Goal: Information Seeking & Learning: Learn about a topic

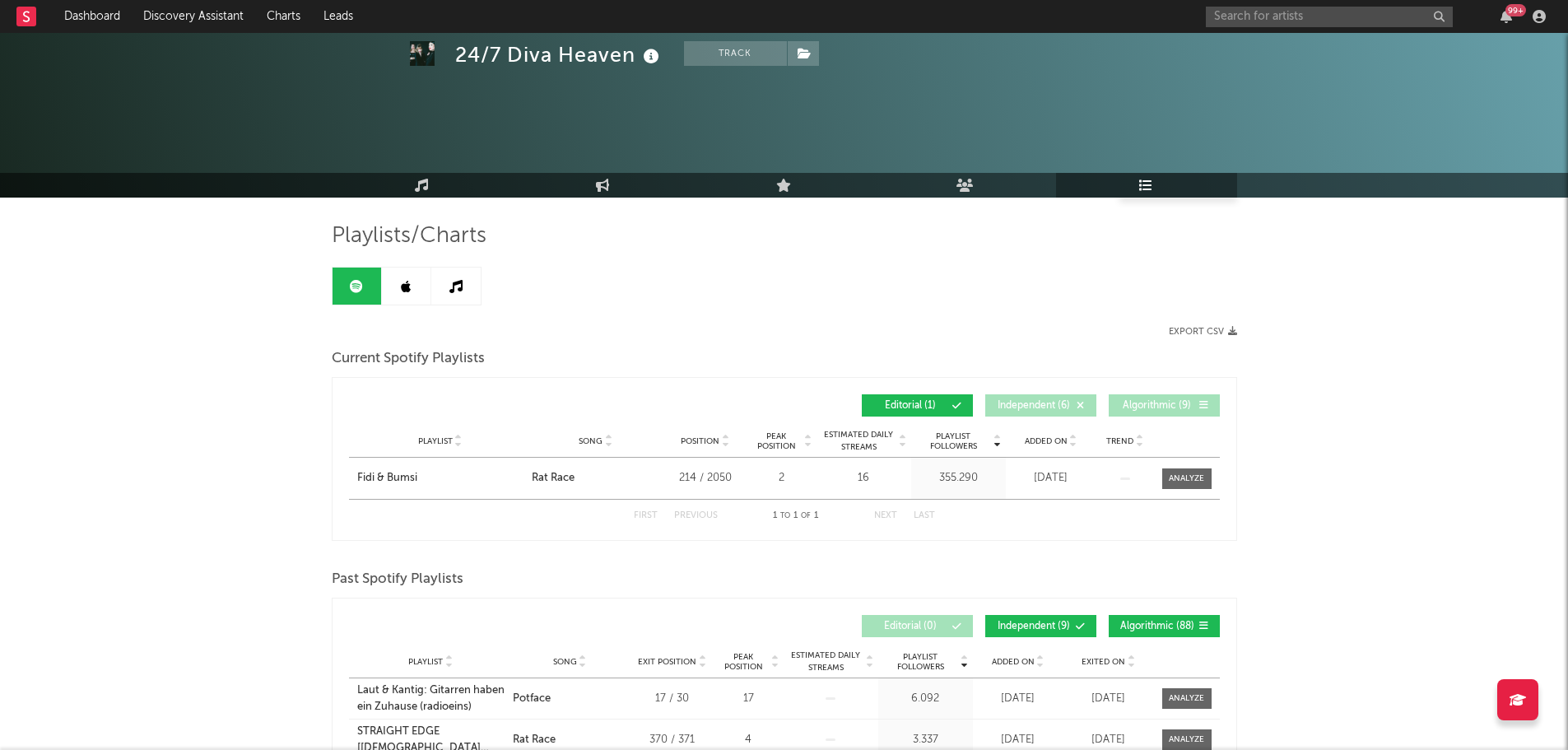
scroll to position [330, 0]
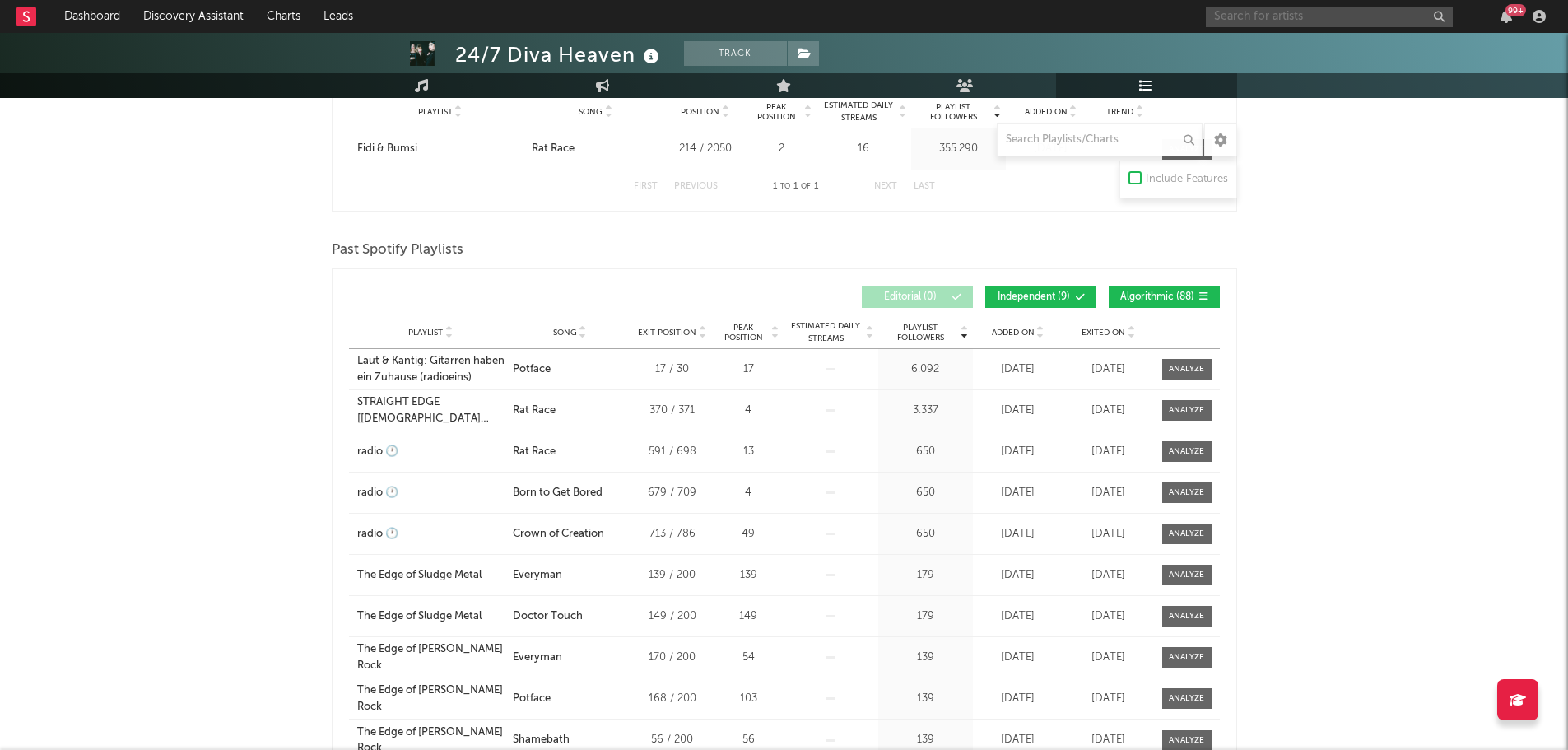
click at [1342, 15] on input "text" at bounding box center [1329, 17] width 247 height 21
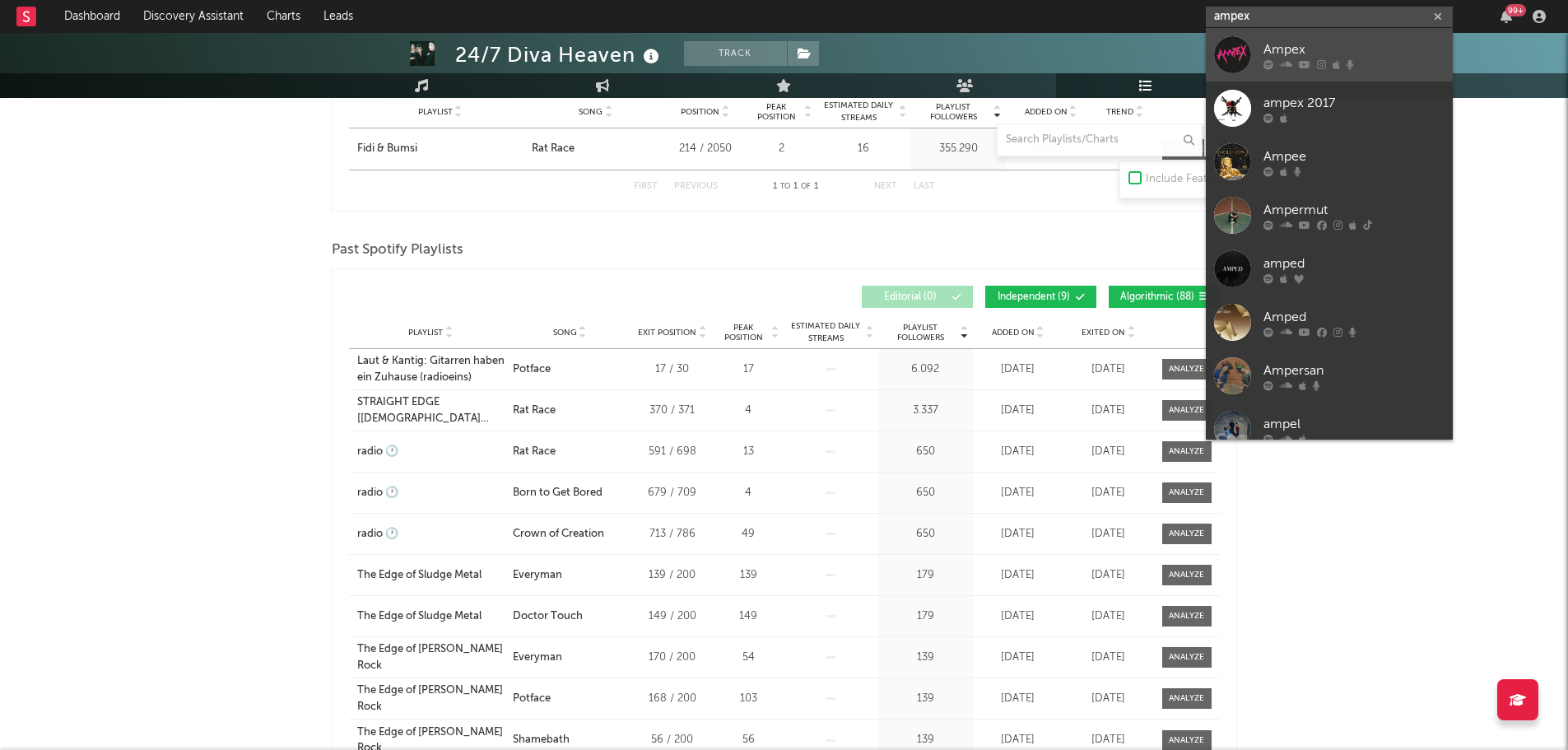
type input "ampex"
click at [1377, 48] on div "Ampex" at bounding box center [1354, 49] width 181 height 20
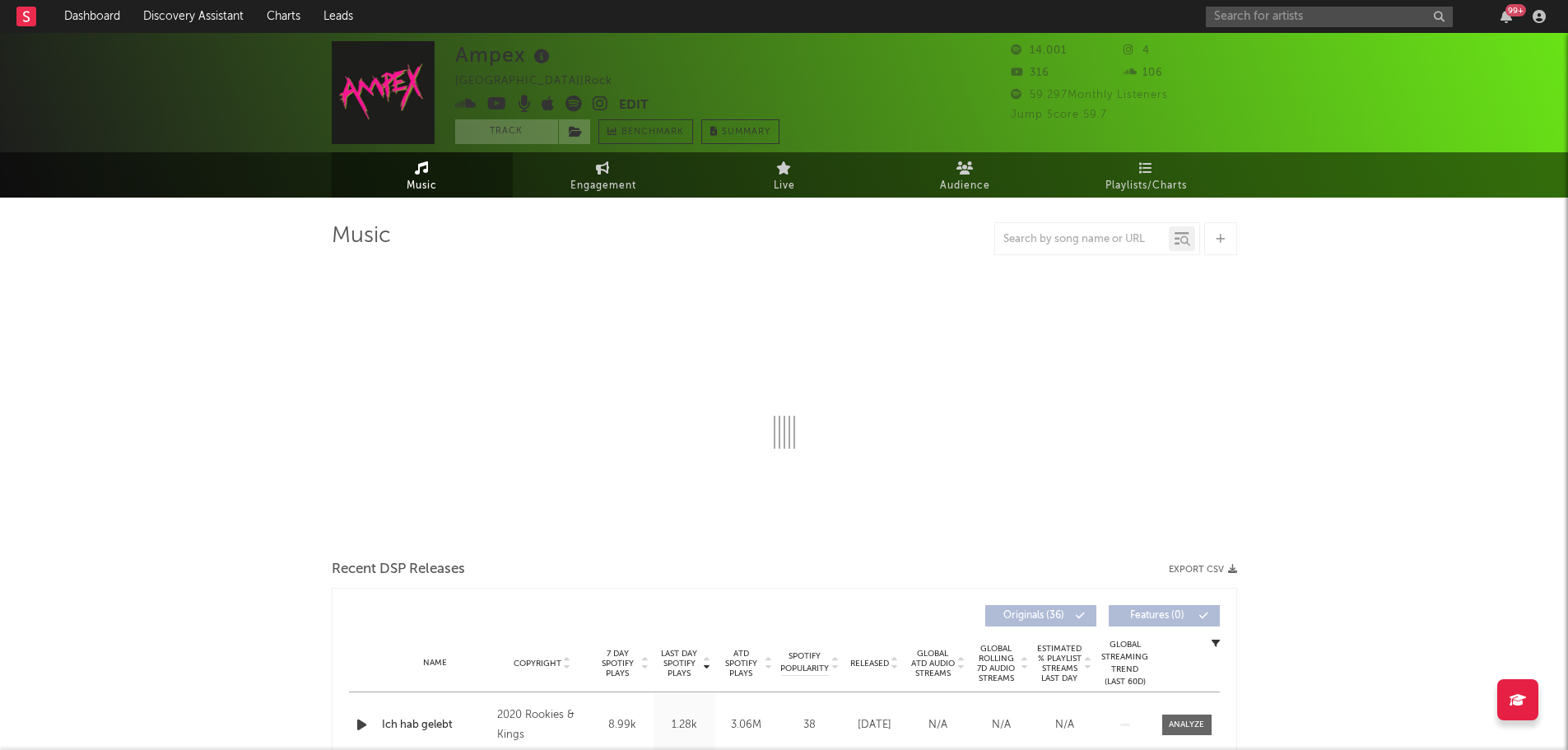
select select "6m"
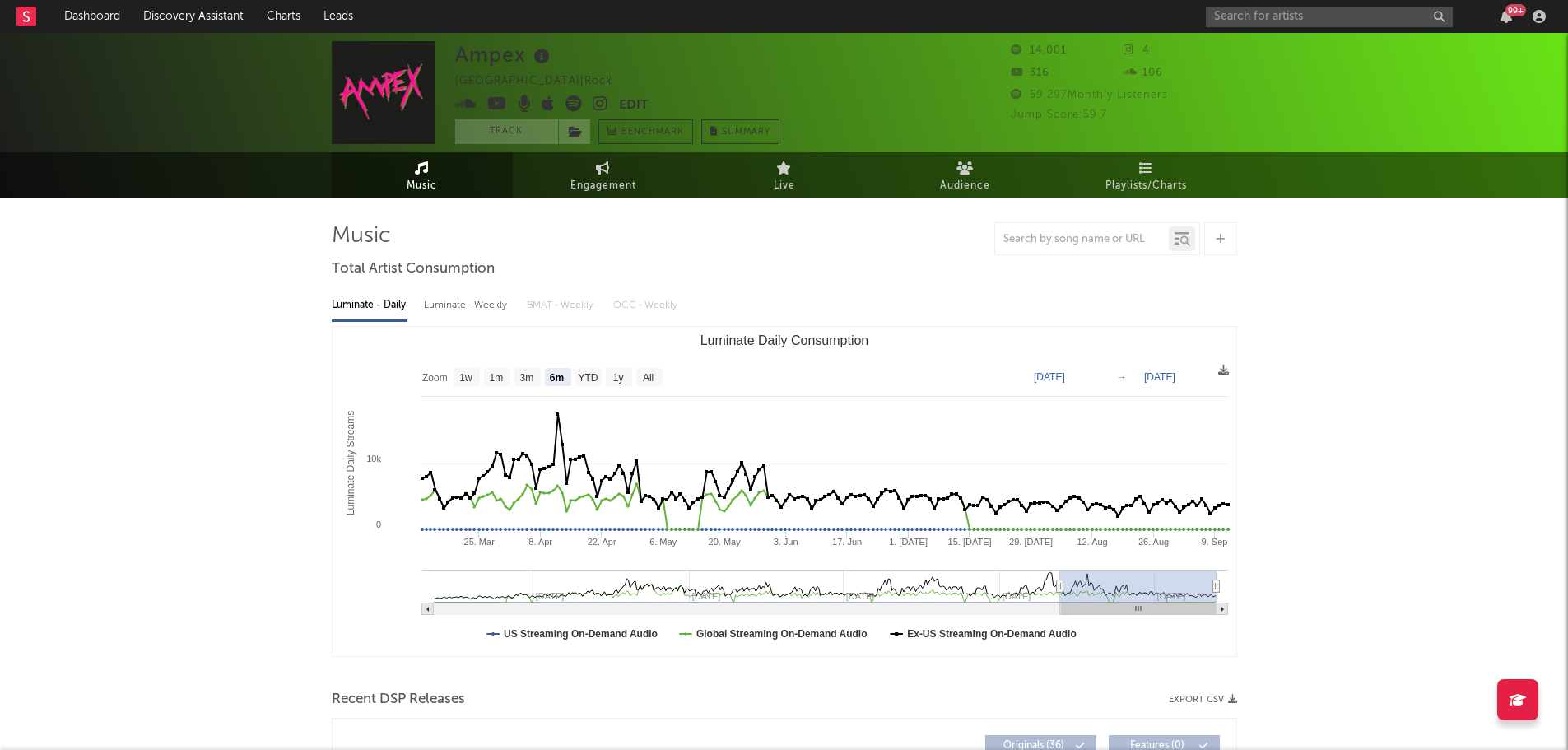
select select "6m"
click at [606, 106] on icon at bounding box center [600, 103] width 16 height 17
click at [633, 102] on button "Edit" at bounding box center [634, 105] width 30 height 21
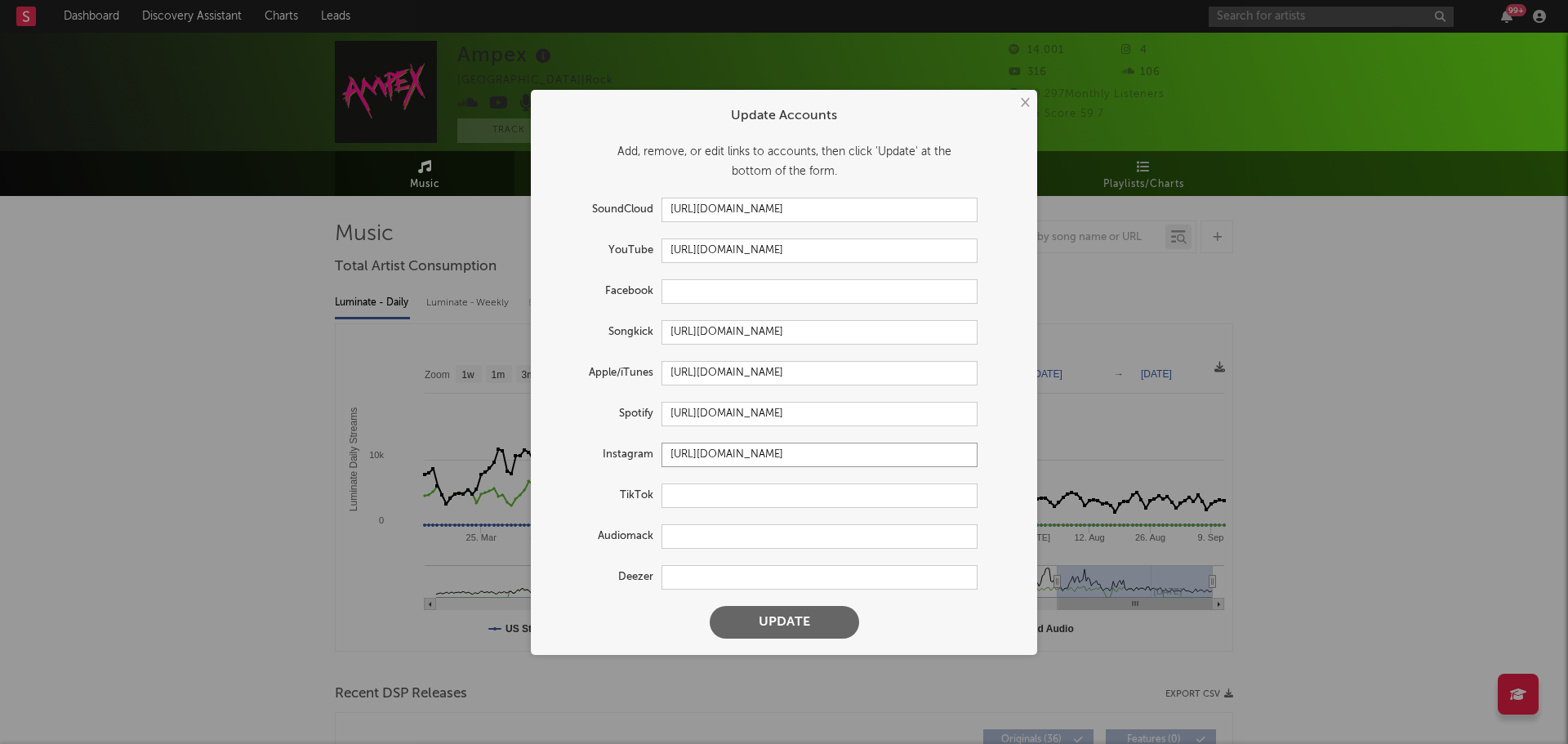
click at [712, 457] on input "[URL][DOMAIN_NAME]" at bounding box center [820, 454] width 316 height 24
drag, startPoint x: 853, startPoint y: 456, endPoint x: 569, endPoint y: 457, distance: 284.0
click at [569, 457] on div "Instagram [URL][DOMAIN_NAME]" at bounding box center [762, 454] width 431 height 24
paste input "_official"
type input "[URL][DOMAIN_NAME]"
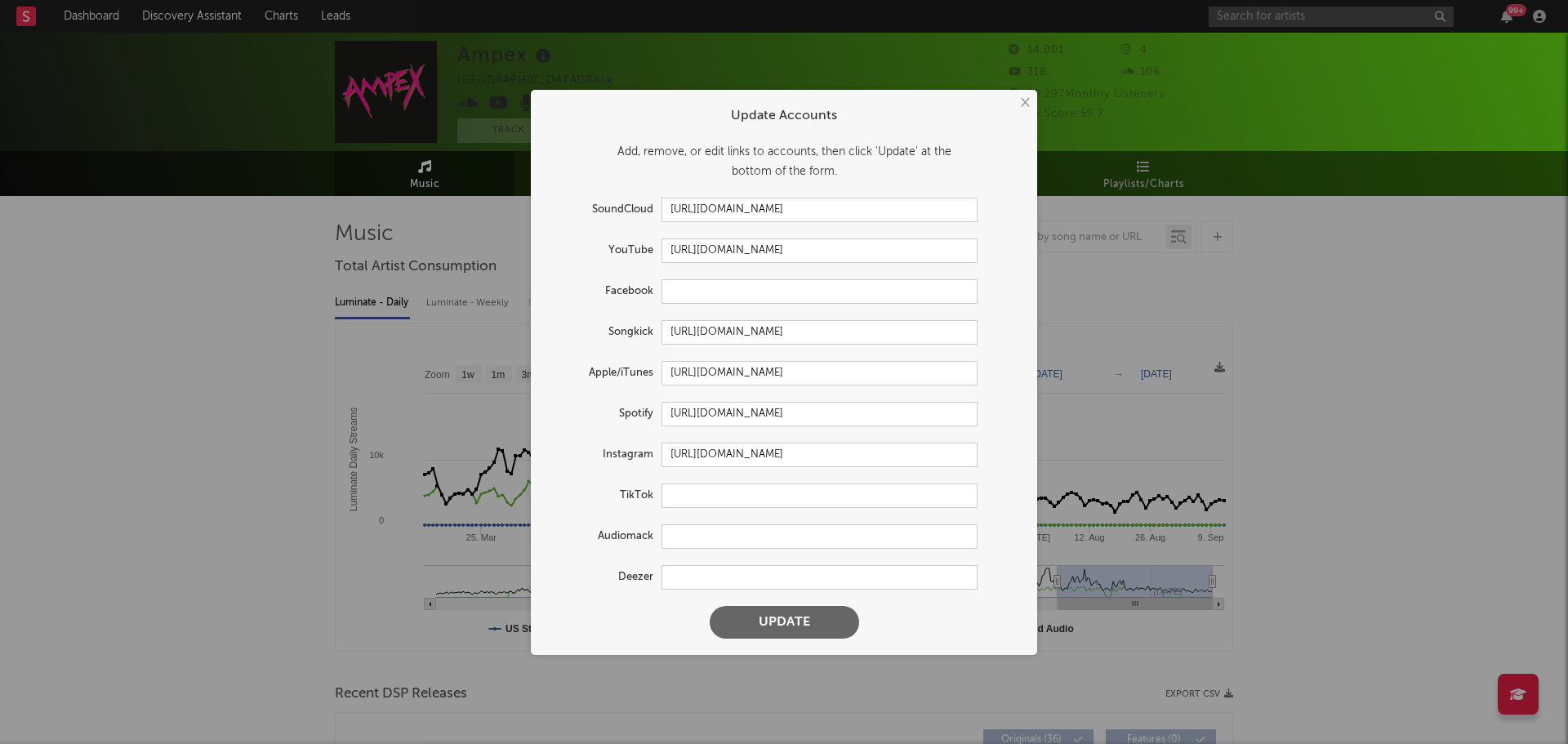
click at [778, 614] on button "Update" at bounding box center [784, 622] width 149 height 32
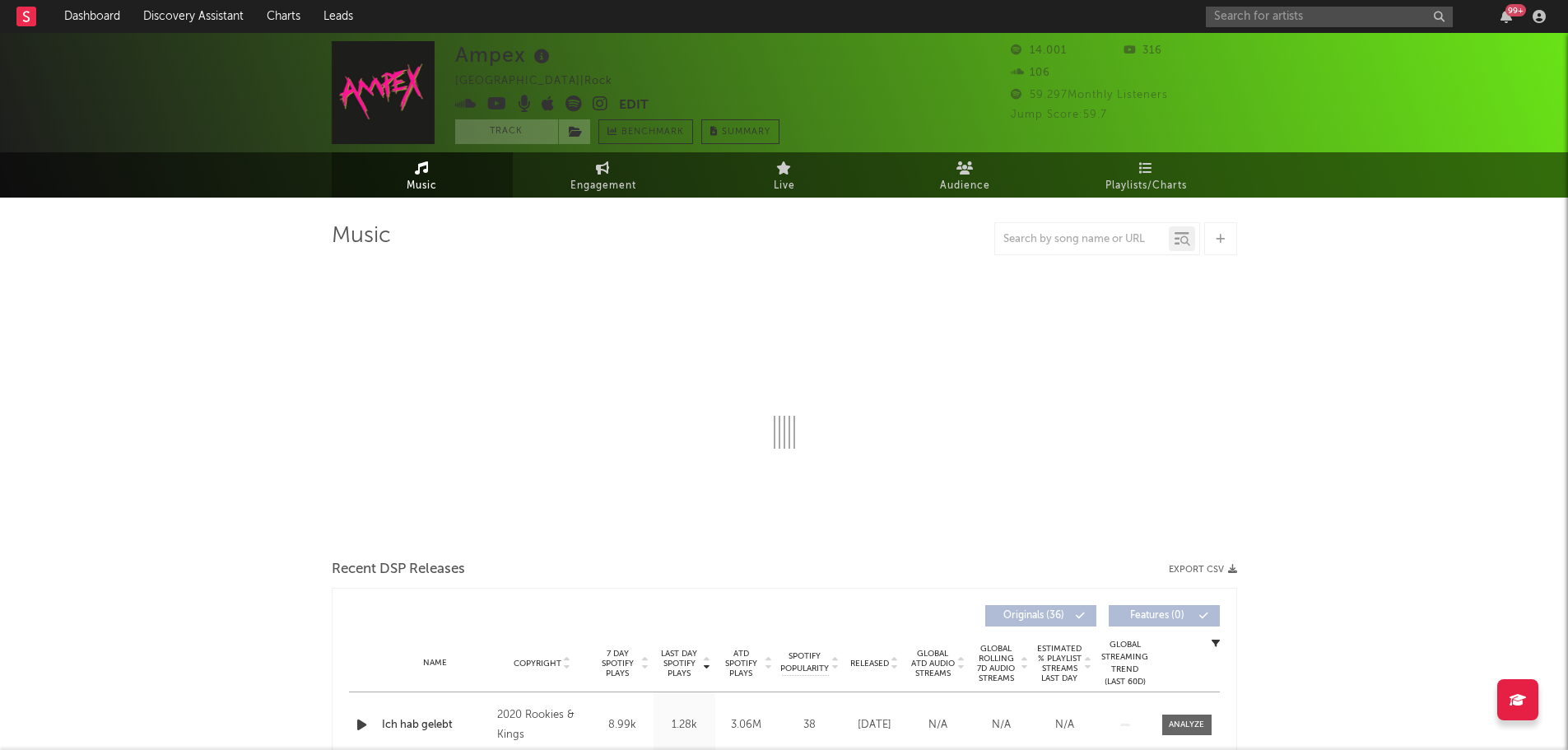
select select "6m"
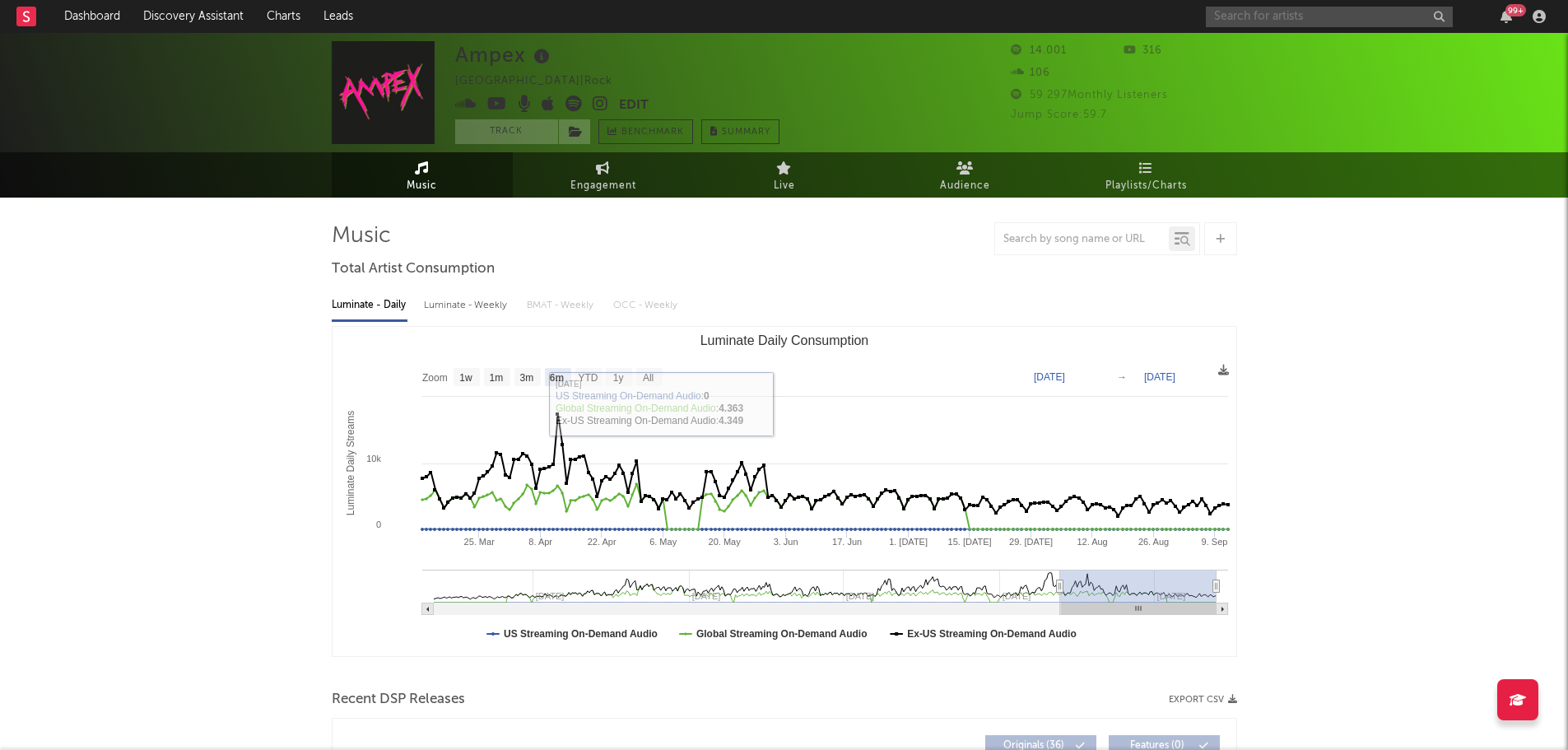
click at [1359, 23] on input "text" at bounding box center [1329, 17] width 247 height 21
drag, startPoint x: 1301, startPoint y: 22, endPoint x: 1183, endPoint y: 30, distance: 118.3
click at [1183, 30] on nav "Dashboard Discovery Assistant Charts Leads burkcner 99 +" at bounding box center [784, 16] width 1568 height 32
type input "[PERSON_NAME]"
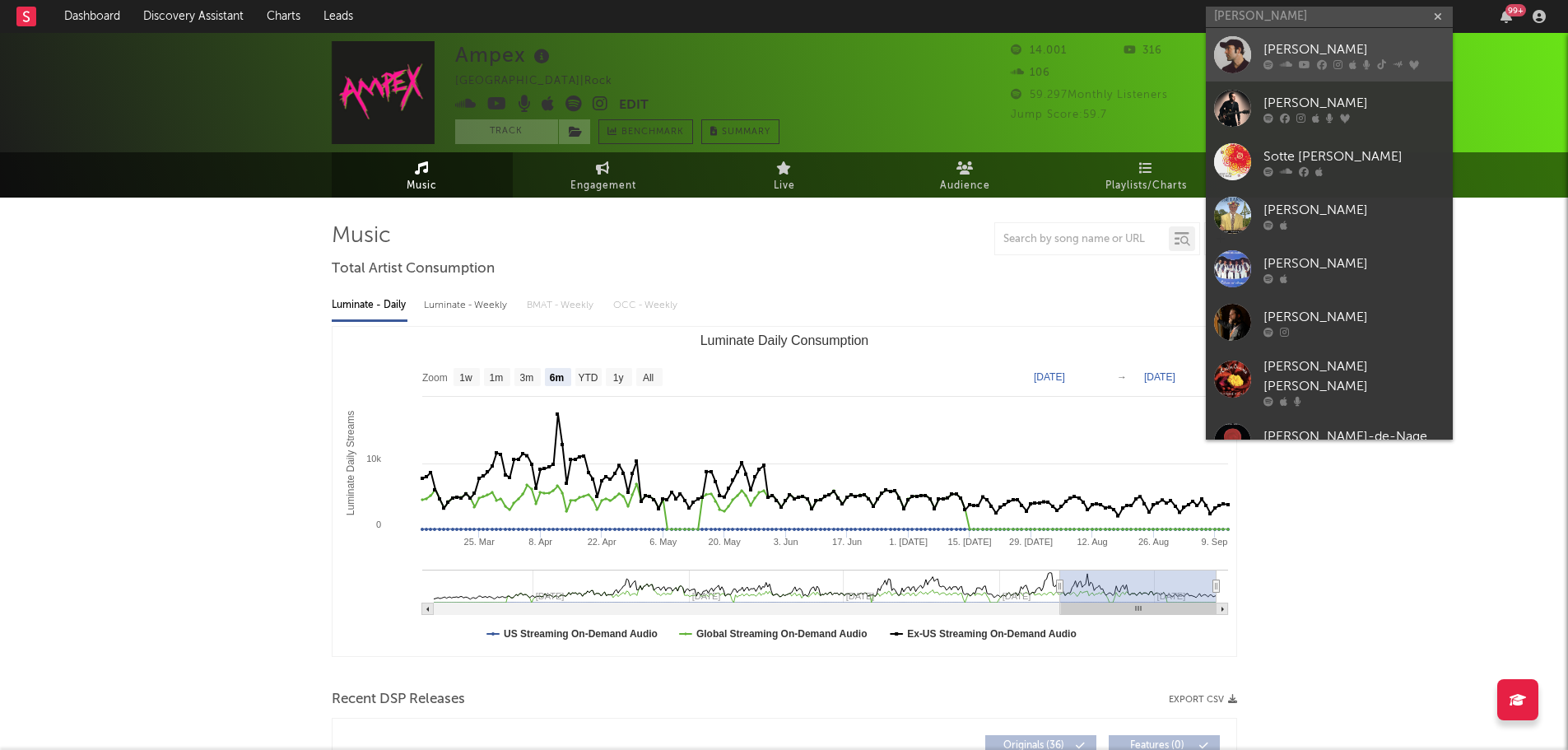
click at [1340, 42] on div "[PERSON_NAME]" at bounding box center [1354, 49] width 181 height 20
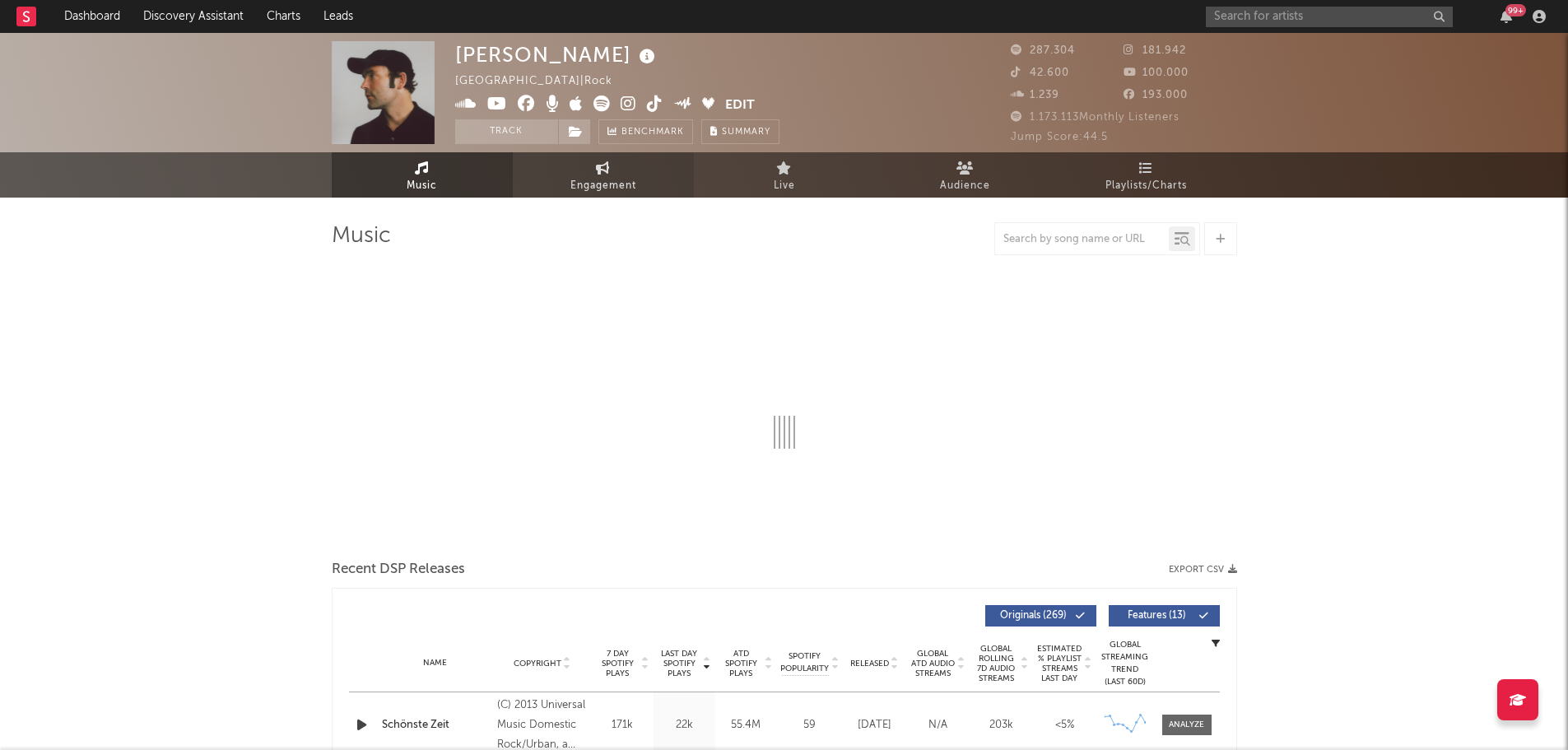
click at [615, 195] on span "Engagement" at bounding box center [603, 186] width 66 height 20
select select "1w"
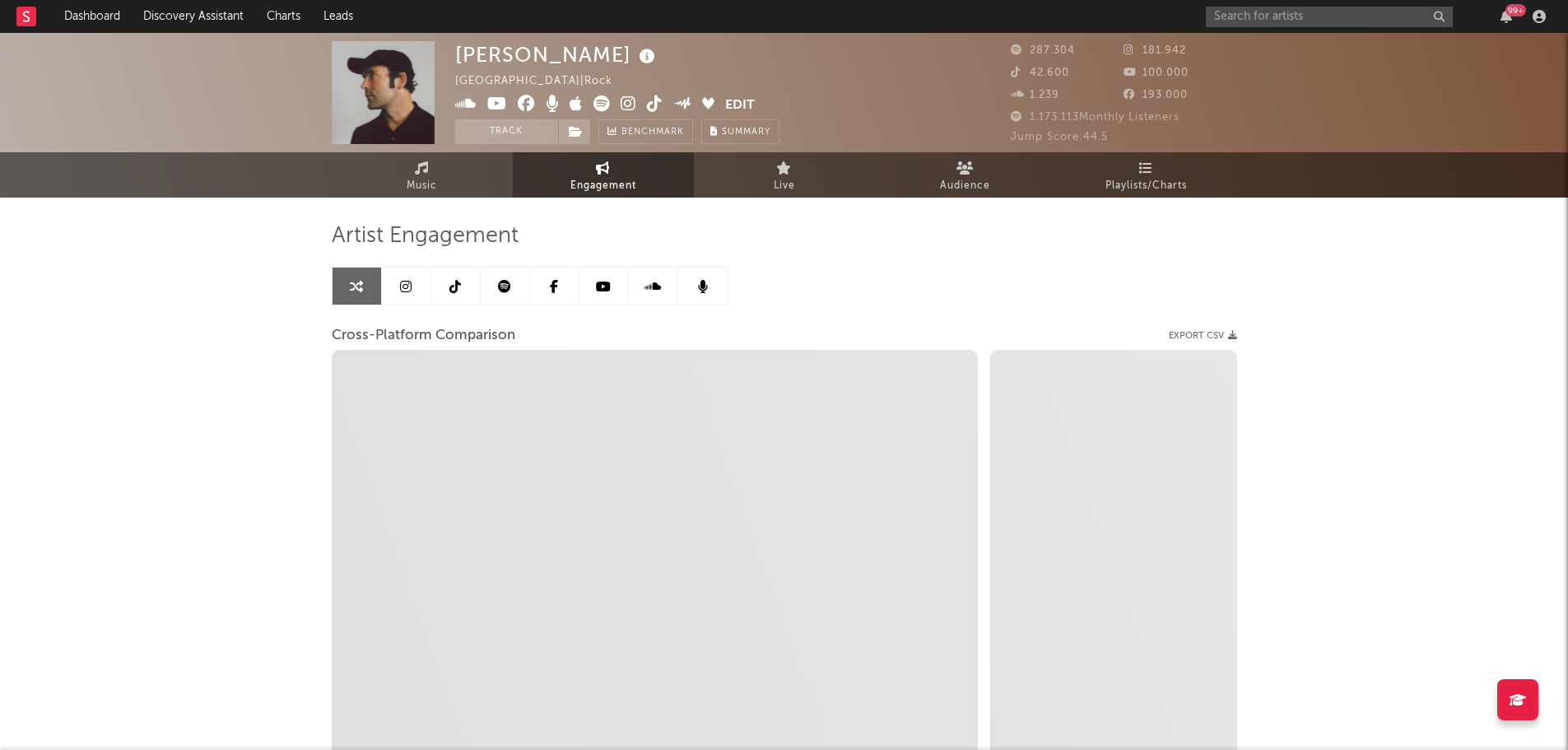
click at [500, 287] on icon at bounding box center [504, 285] width 13 height 13
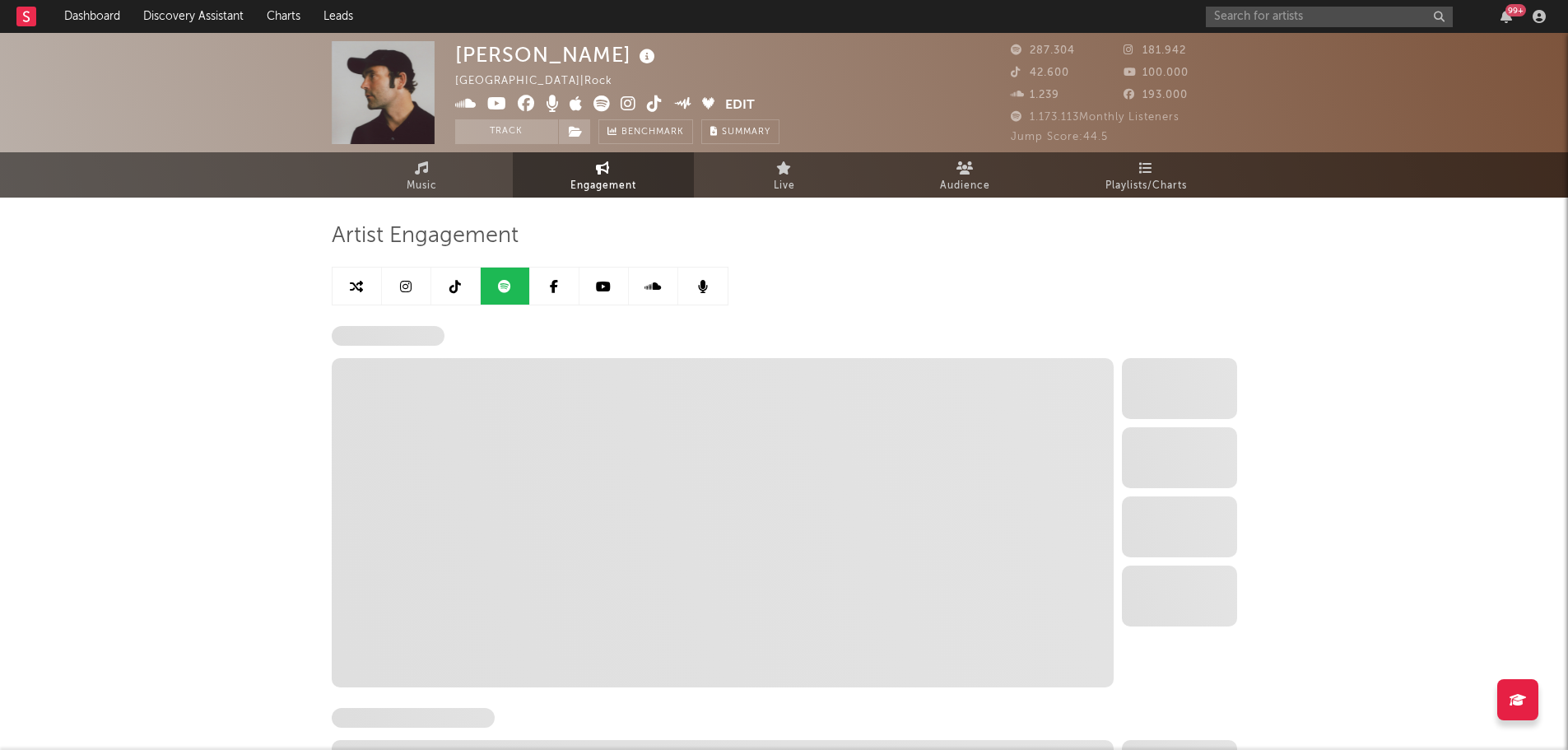
select select "6m"
select select "1w"
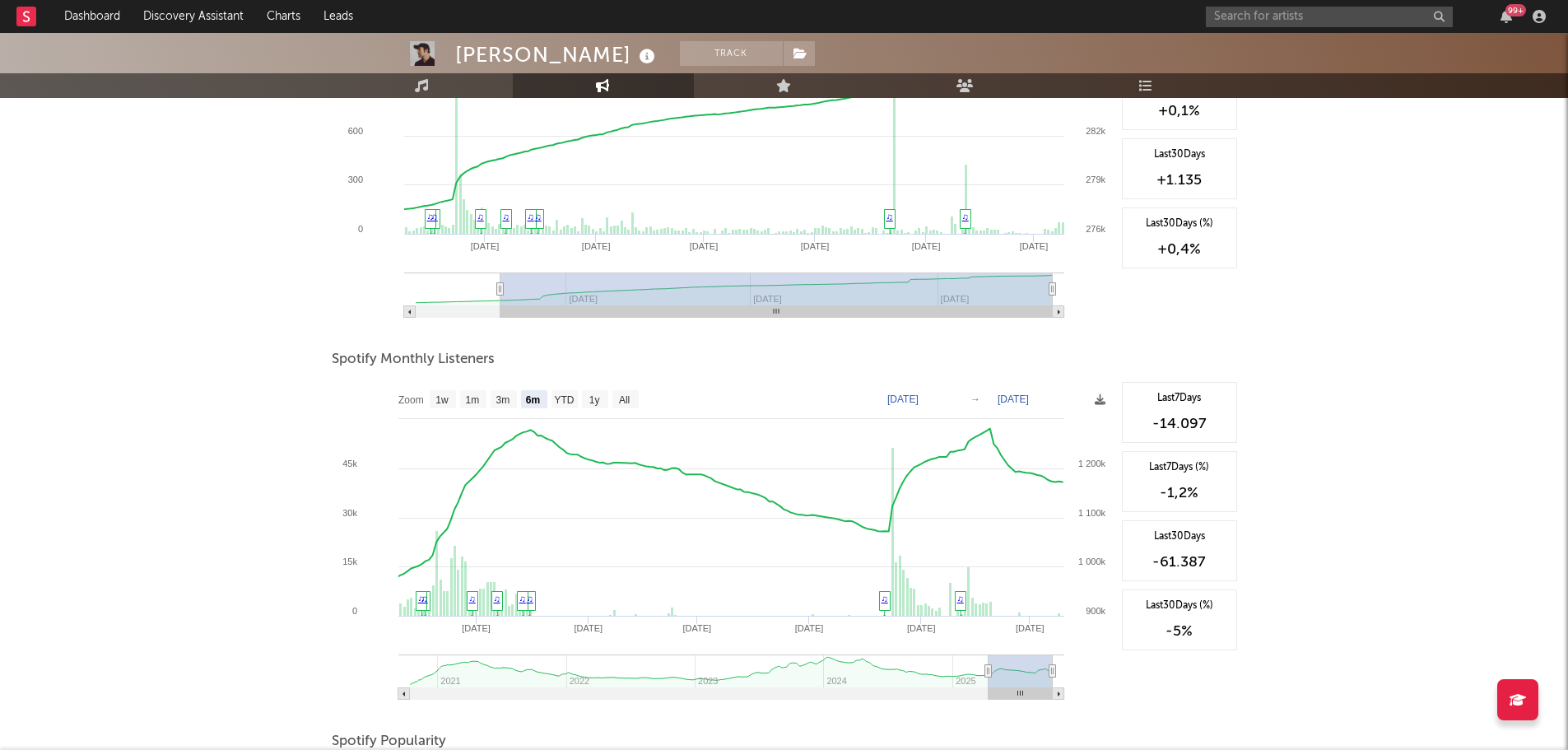
scroll to position [406, 0]
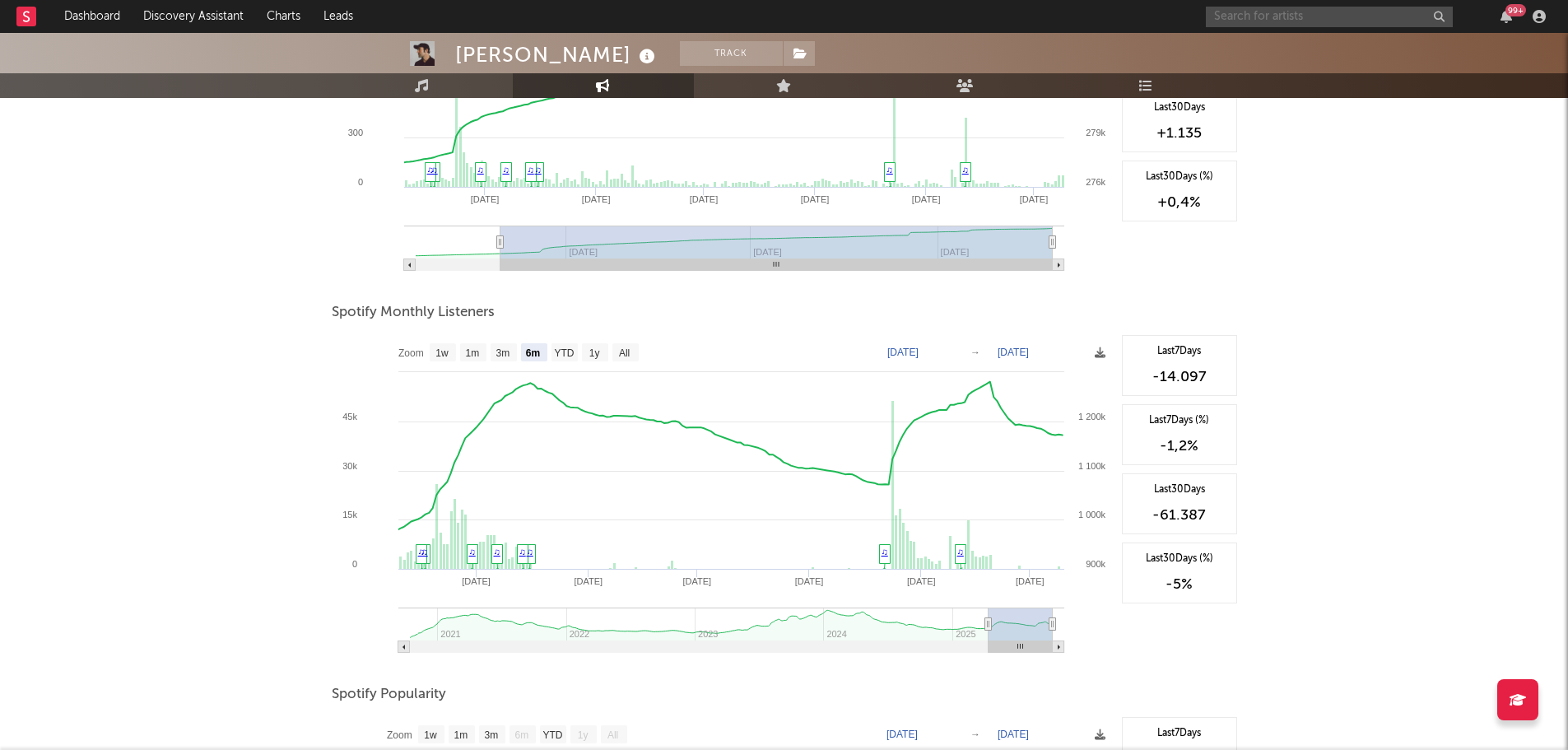
click at [1270, 14] on input "text" at bounding box center [1329, 17] width 247 height 21
type input "kraftklub"
click at [1316, 46] on div "Kraftklub" at bounding box center [1354, 49] width 181 height 20
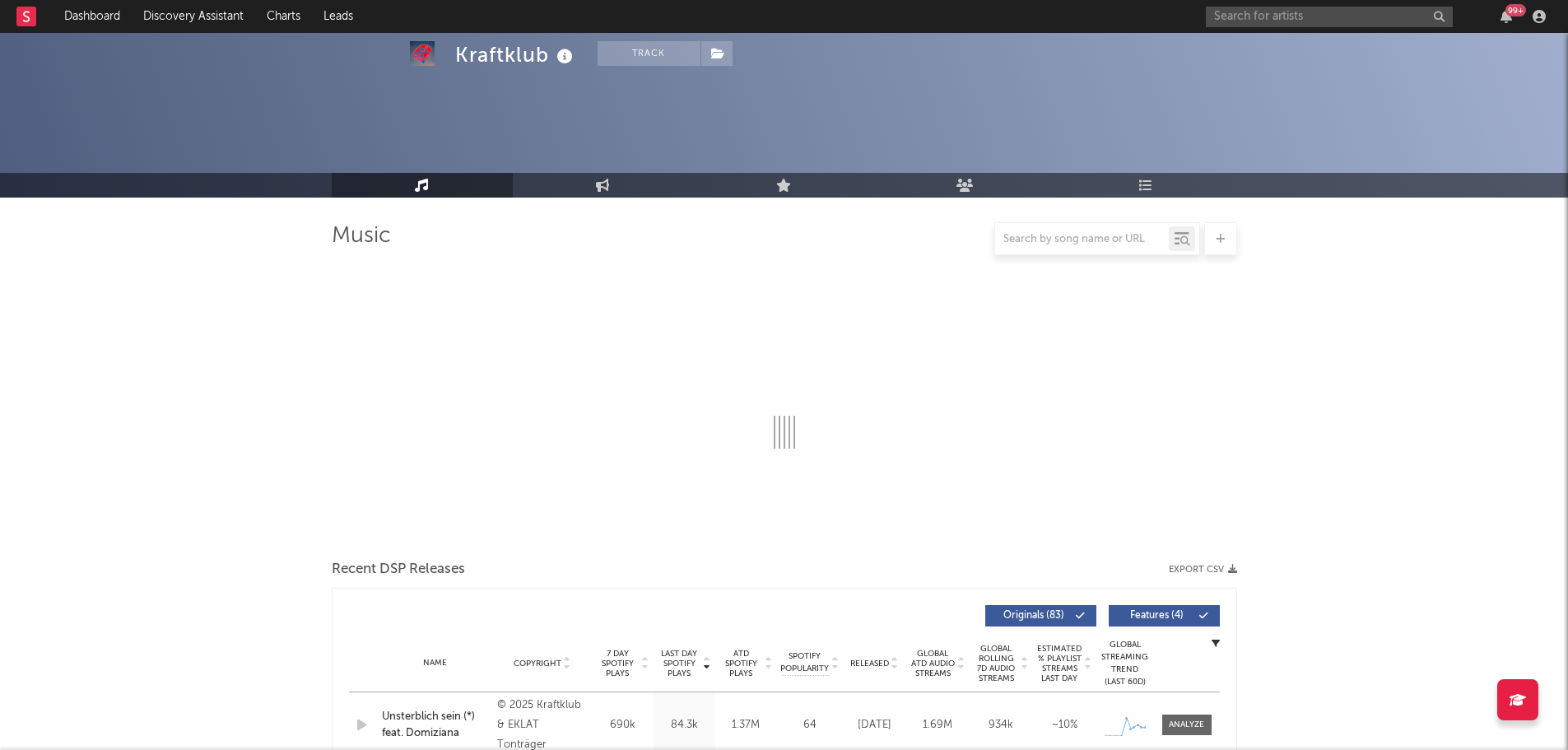
scroll to position [164, 0]
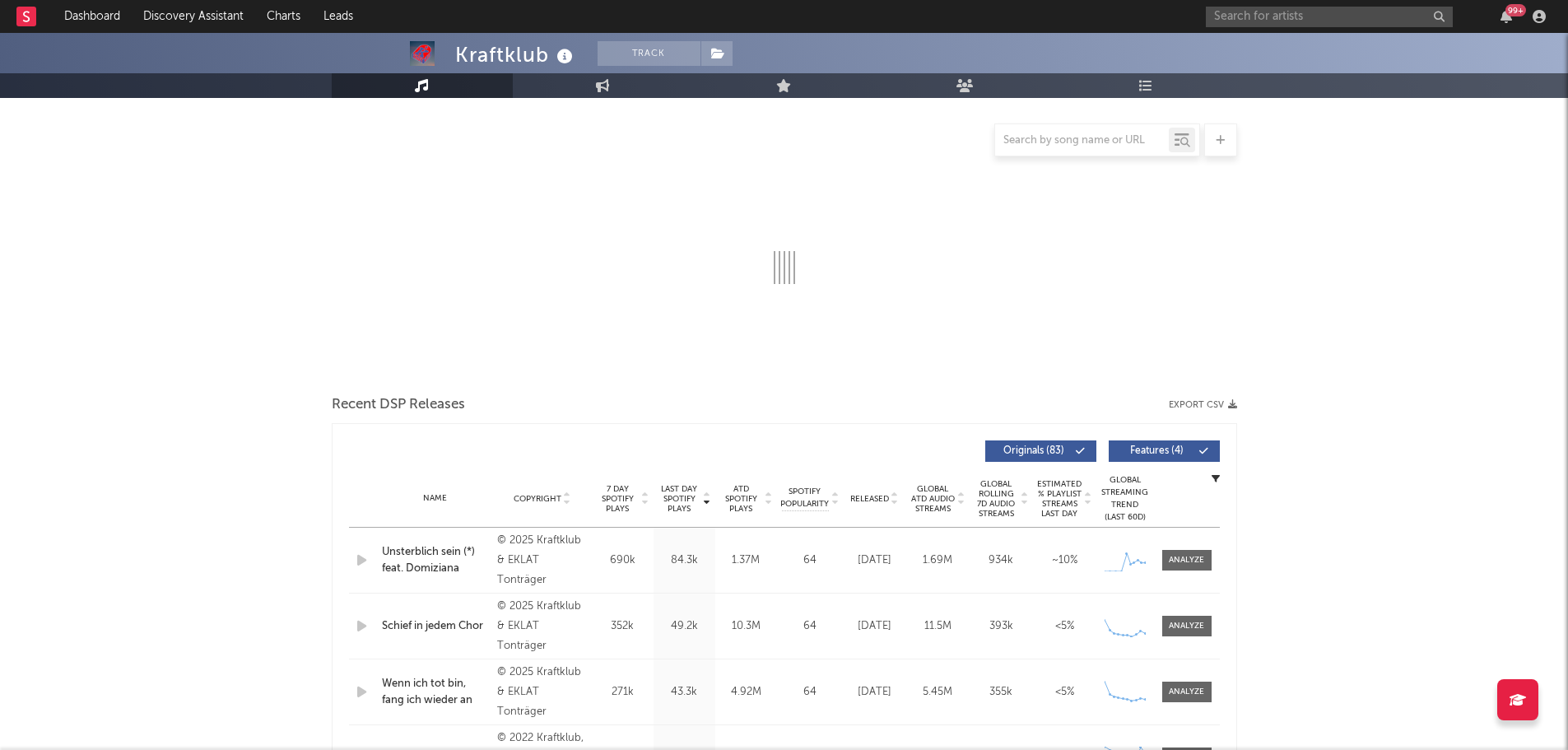
select select "6m"
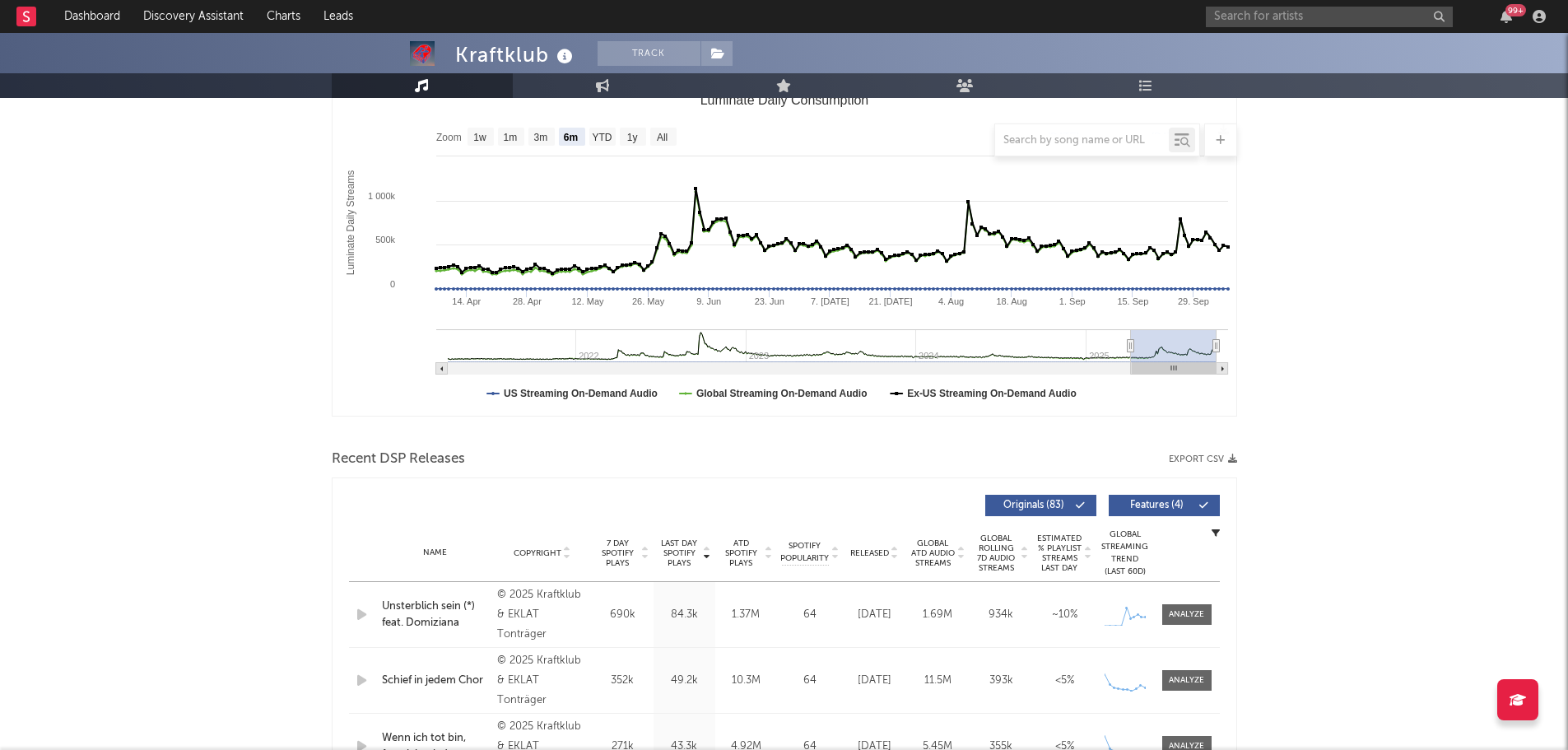
scroll to position [330, 0]
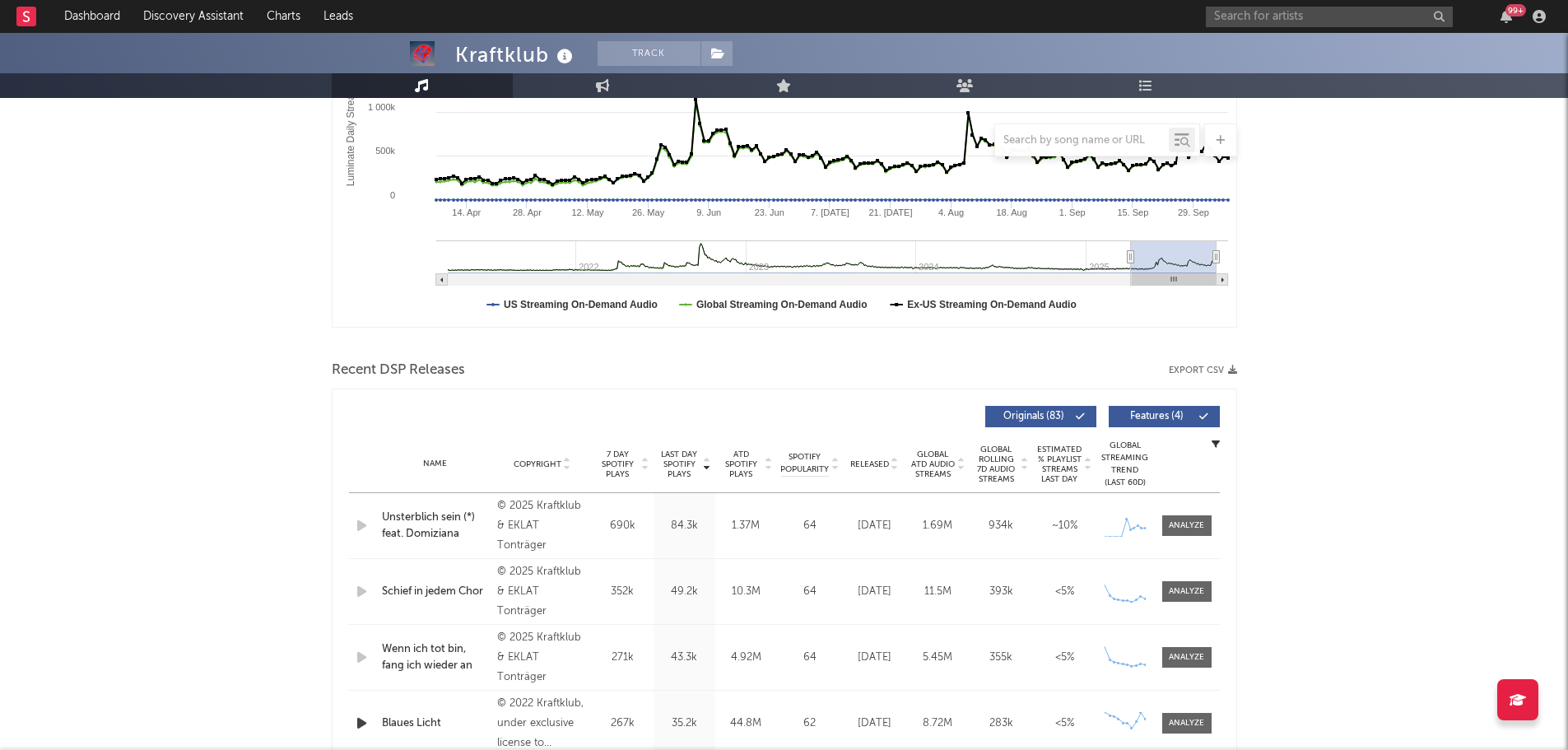
click at [878, 460] on span "Released" at bounding box center [869, 465] width 38 height 10
click at [1319, 12] on input "text" at bounding box center [1329, 17] width 247 height 21
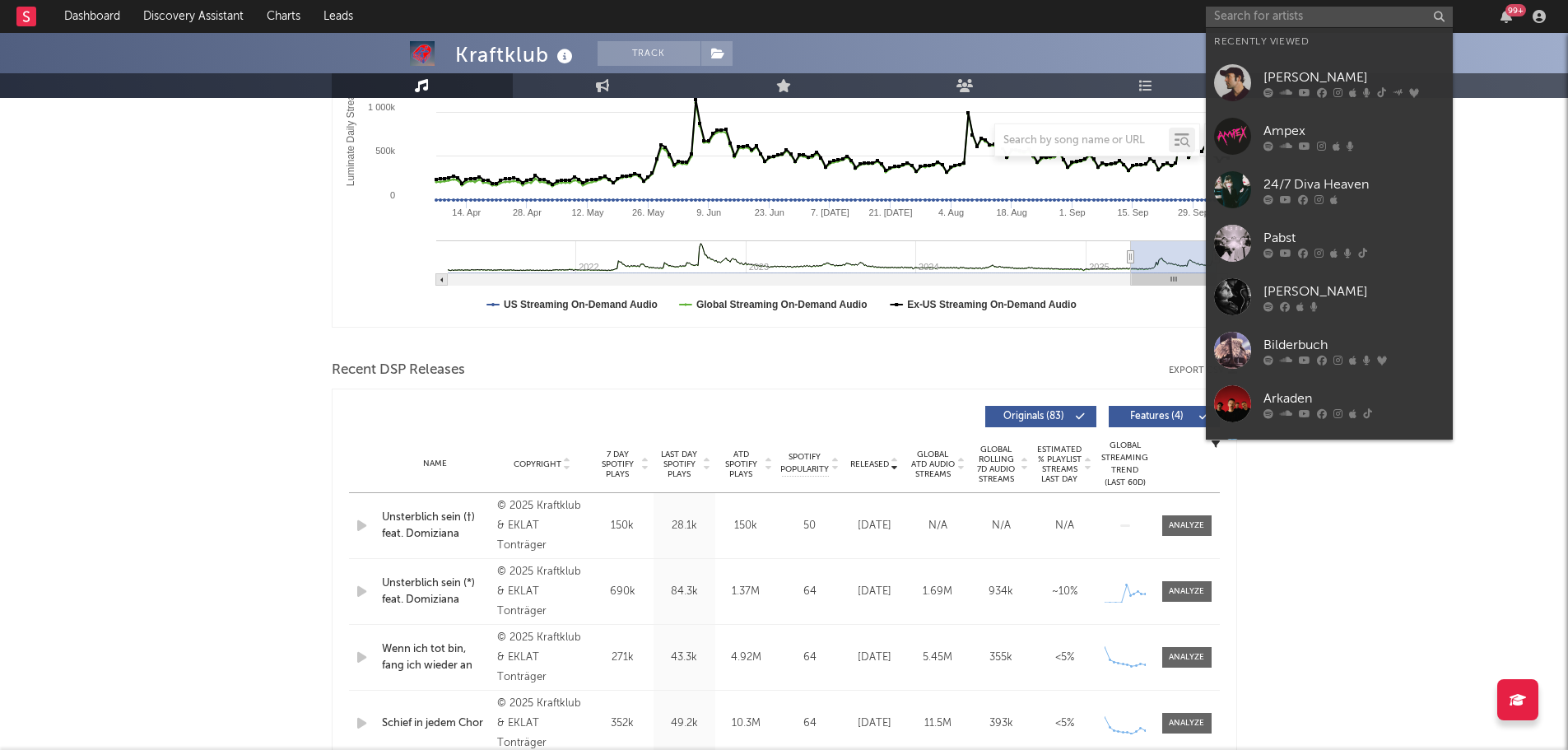
drag, startPoint x: 1380, startPoint y: 171, endPoint x: 31, endPoint y: 81, distance: 1352.0
click at [1380, 171] on link "24/7 Diva Heaven" at bounding box center [1329, 190] width 247 height 53
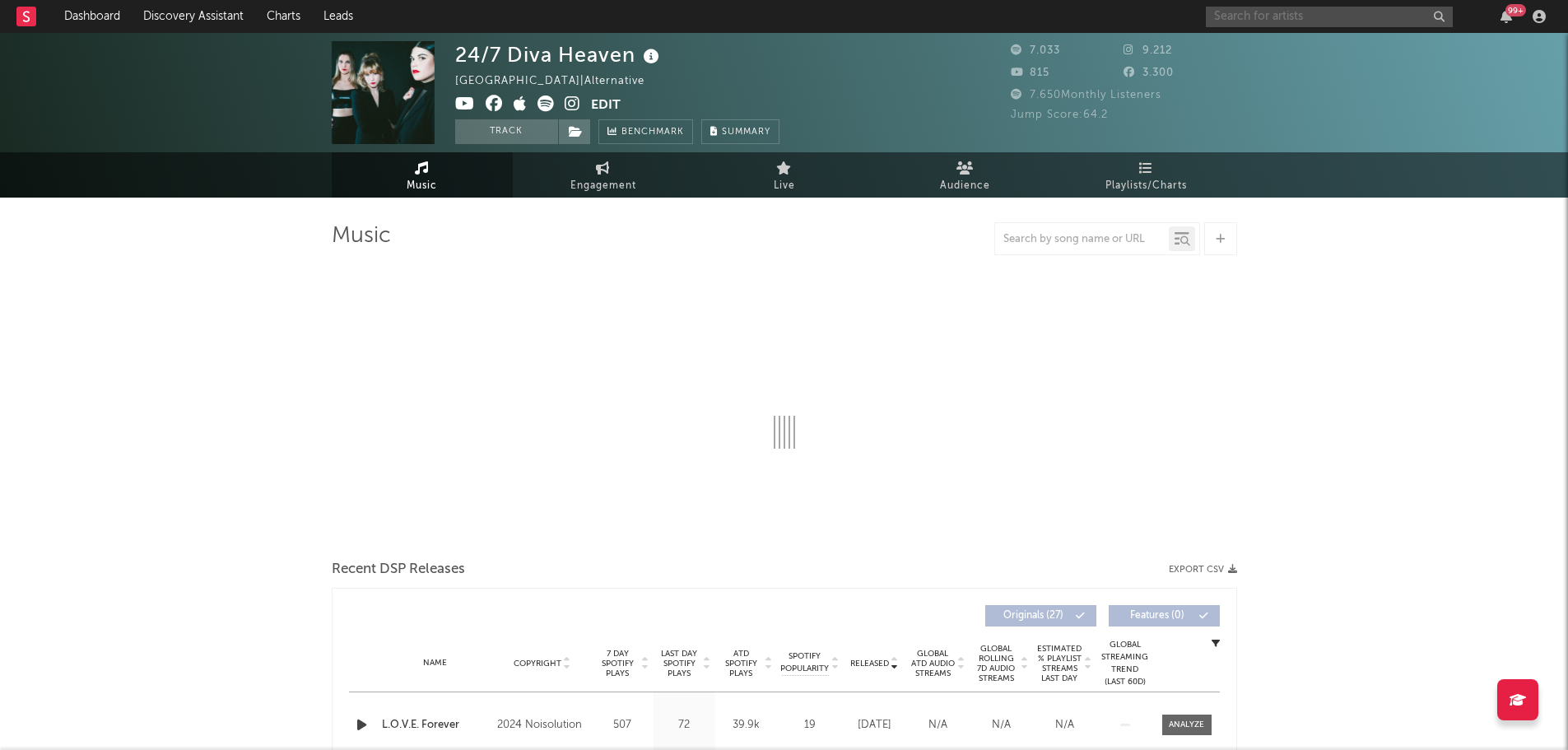
click at [1301, 18] on input "text" at bounding box center [1329, 17] width 247 height 21
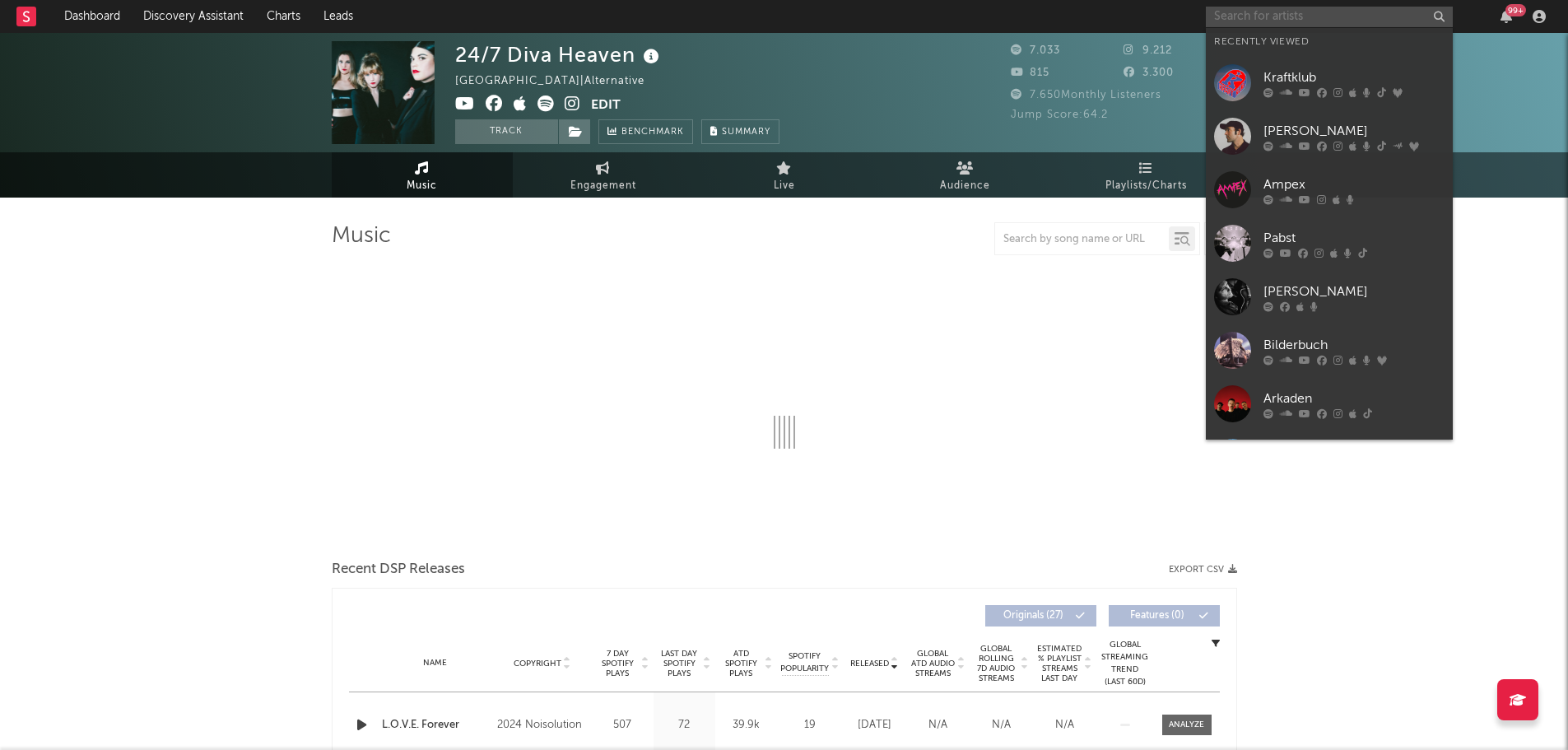
select select "1w"
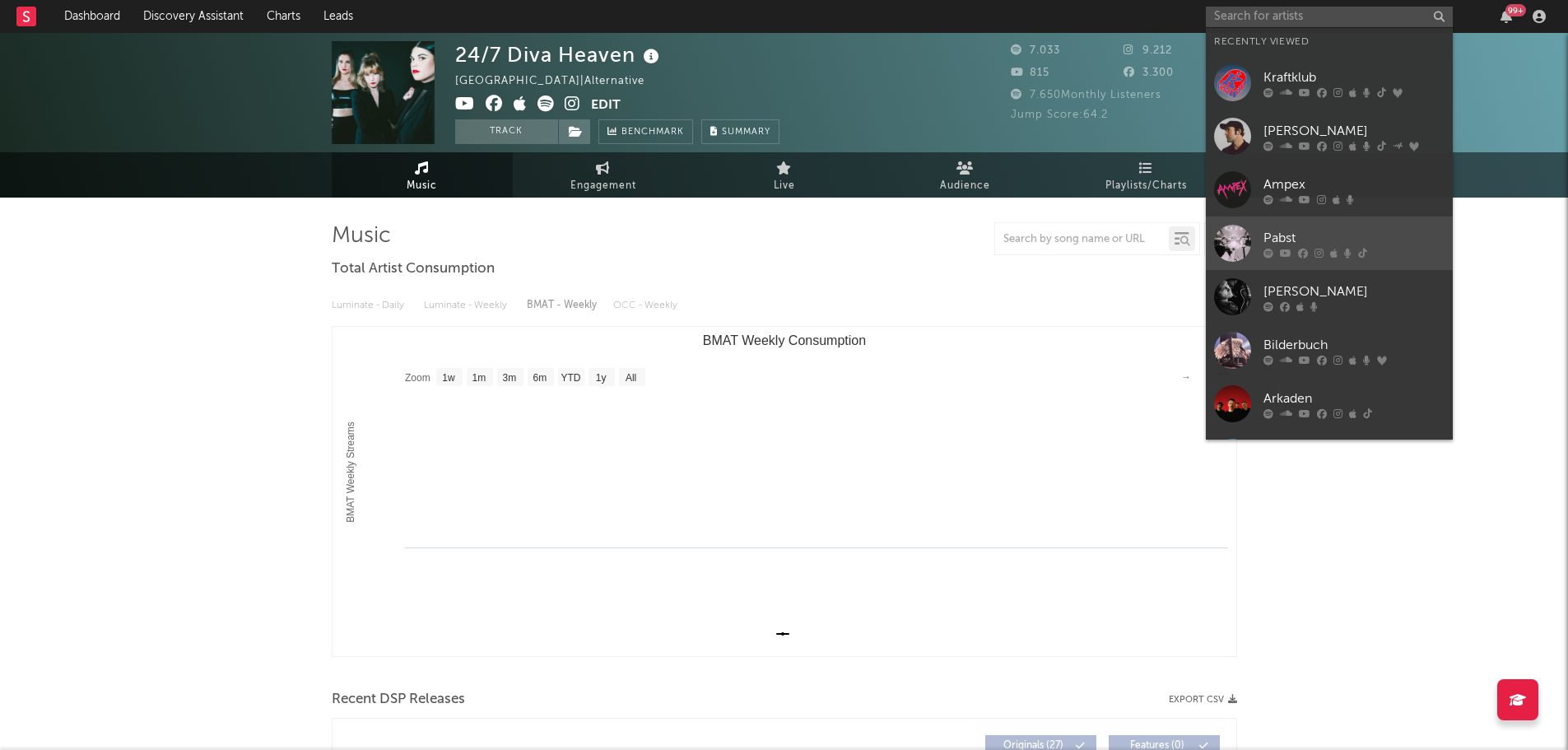
click at [1381, 230] on div "Pabst" at bounding box center [1354, 238] width 181 height 20
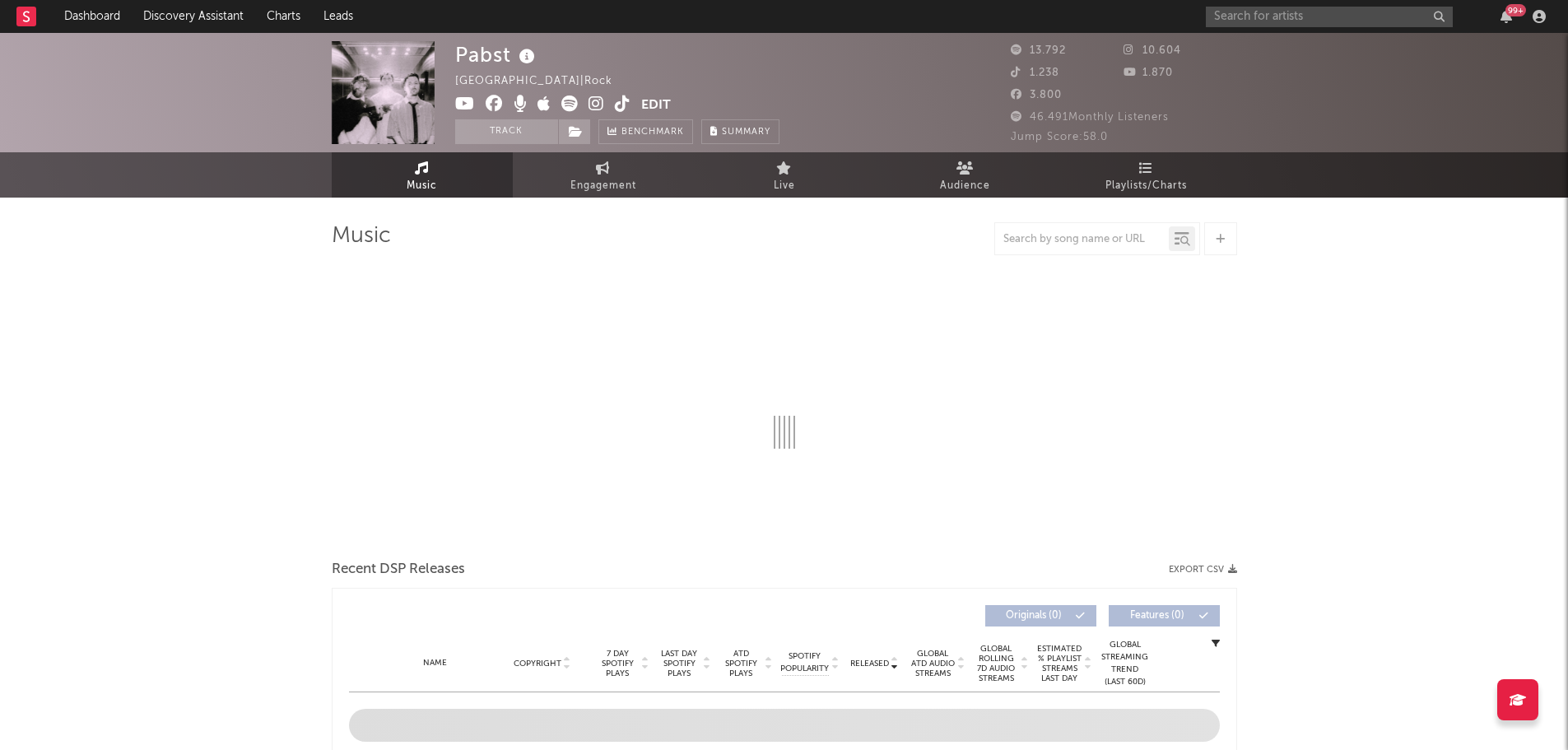
select select "6m"
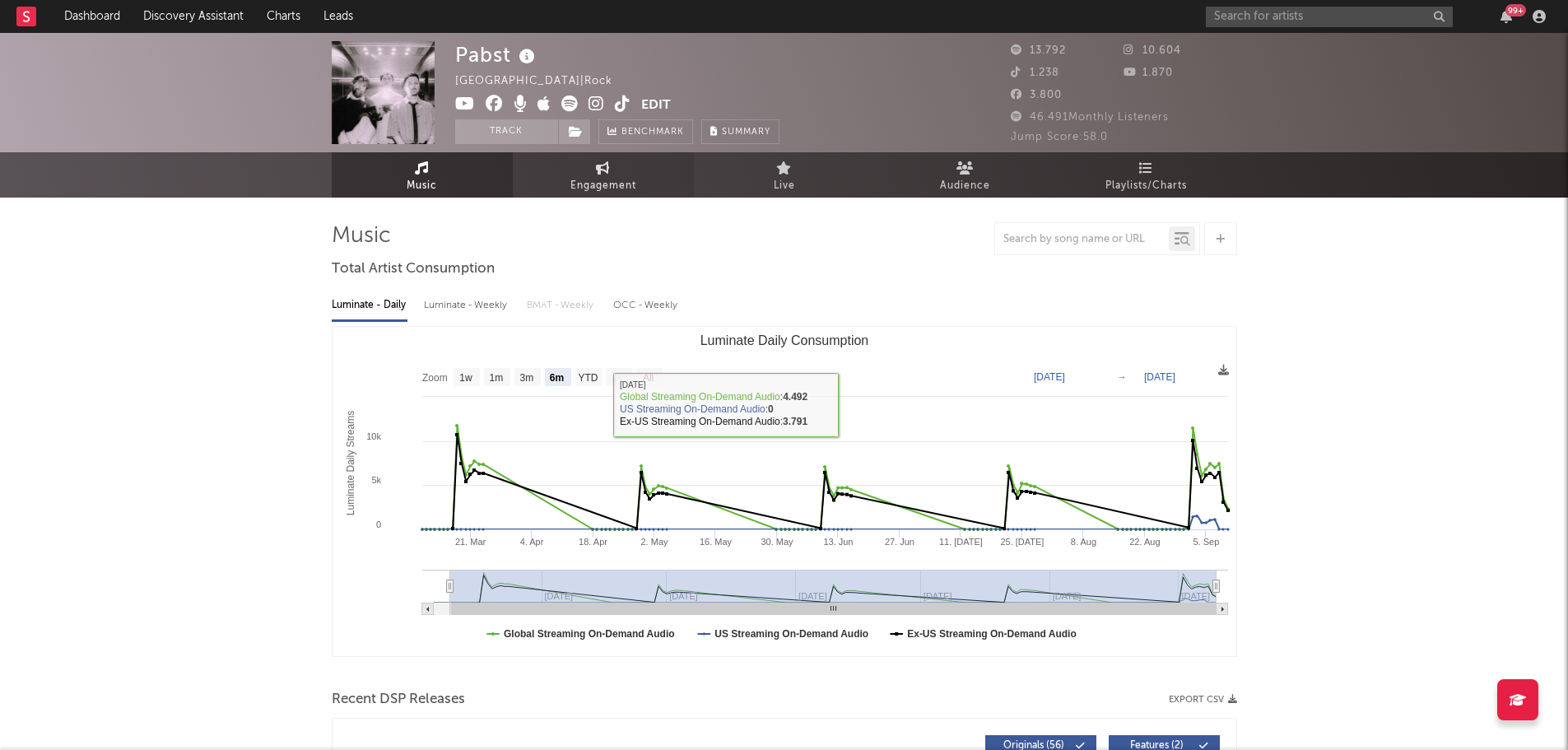
click at [629, 192] on span "Engagement" at bounding box center [603, 186] width 66 height 20
select select "1w"
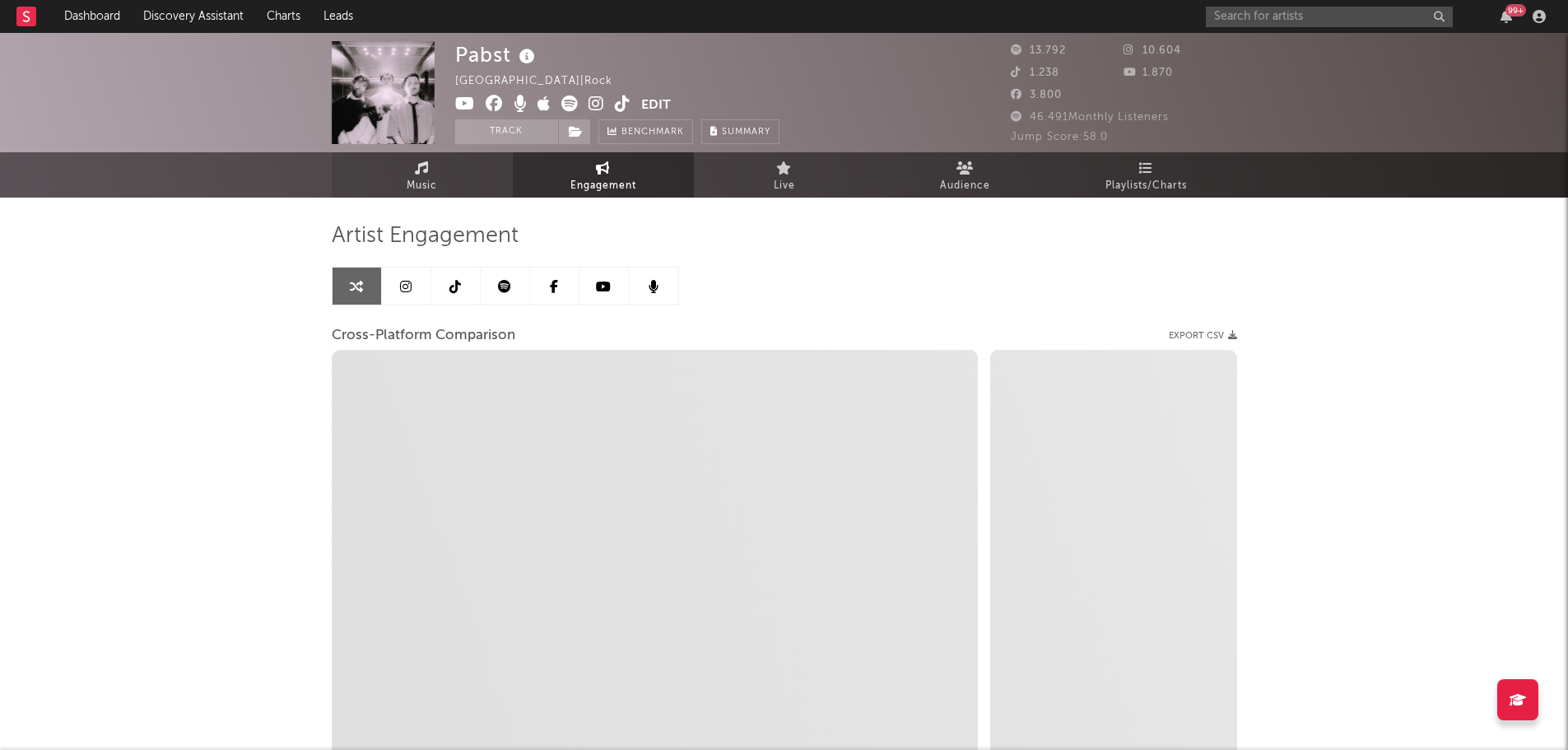
click at [437, 171] on link "Music" at bounding box center [422, 175] width 181 height 45
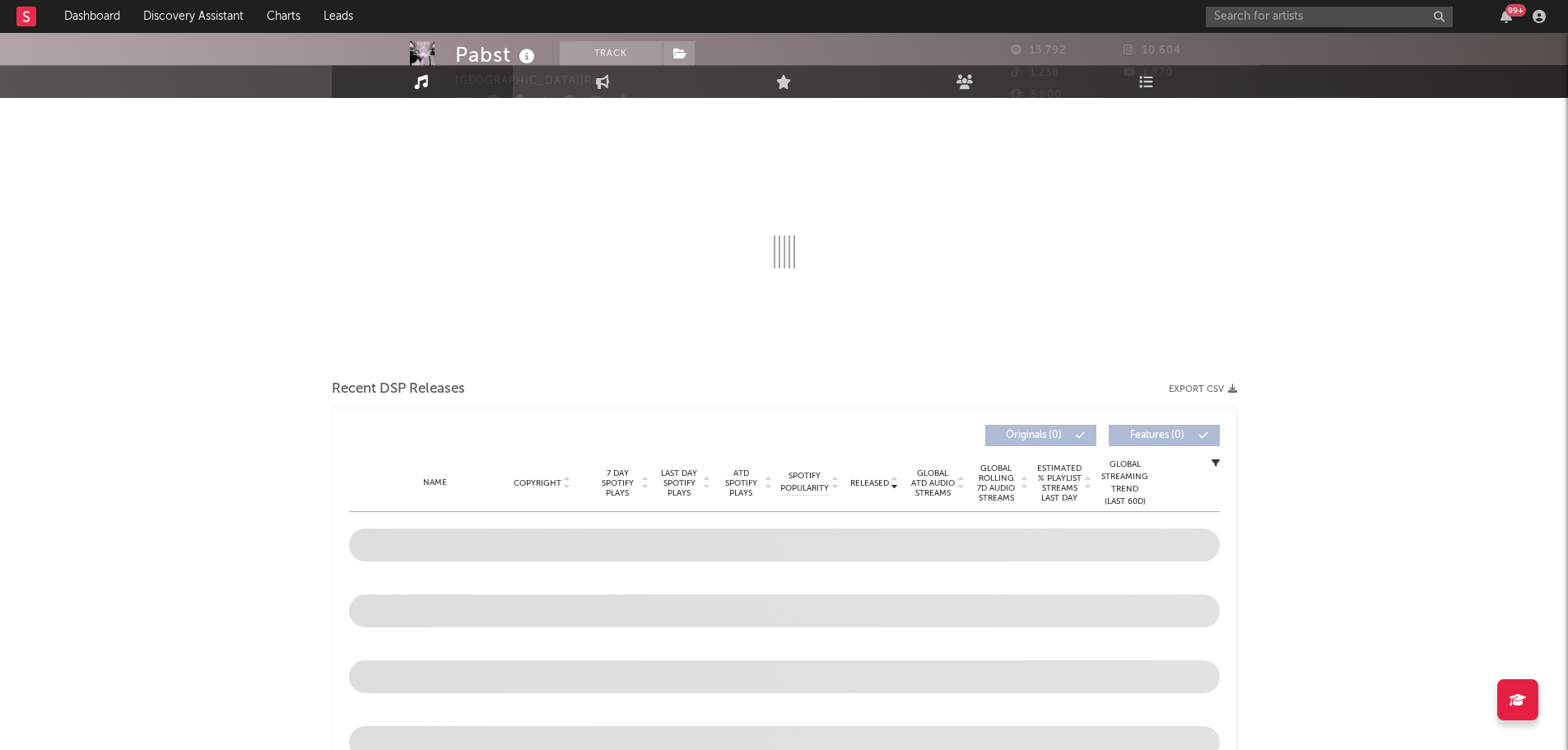
scroll to position [247, 0]
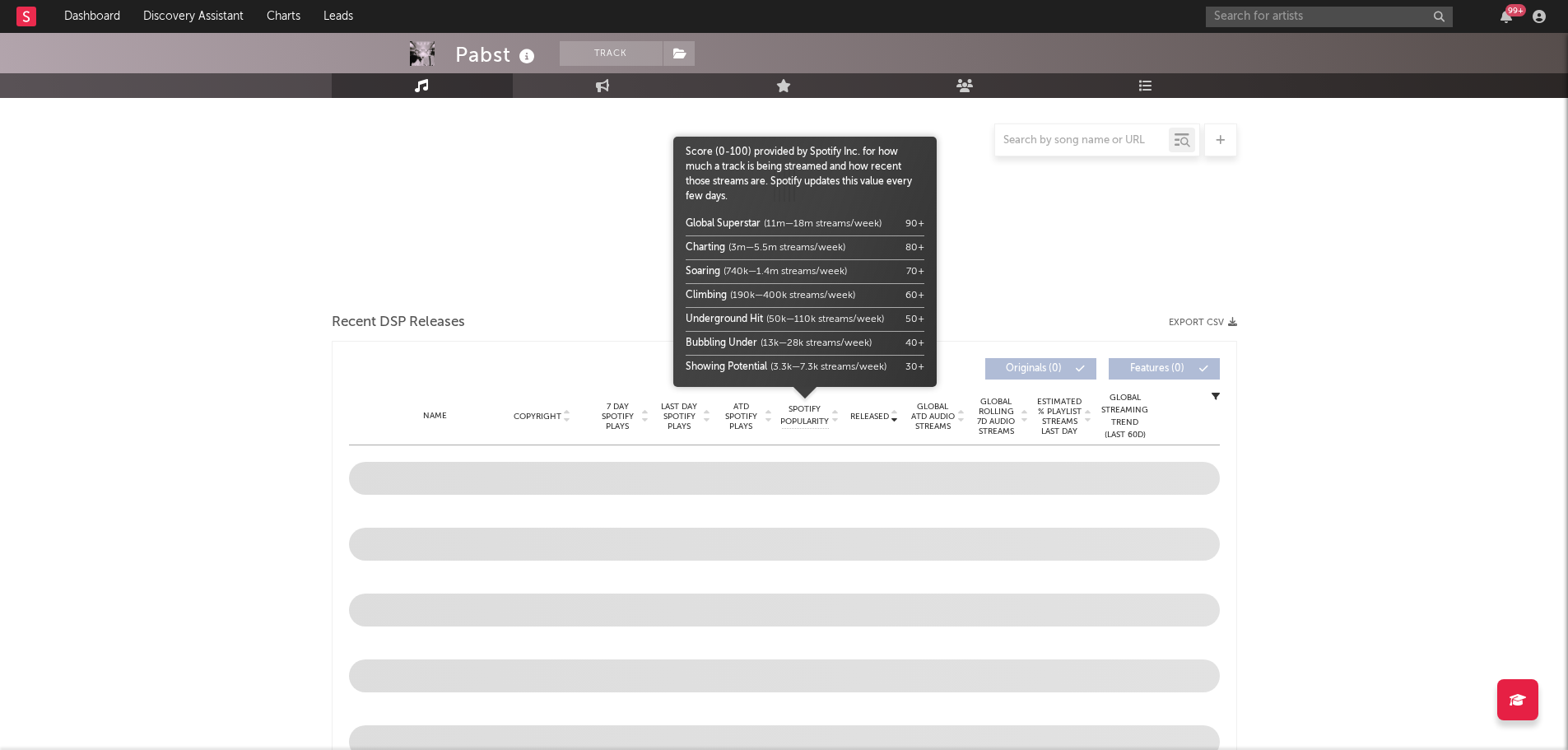
select select "6m"
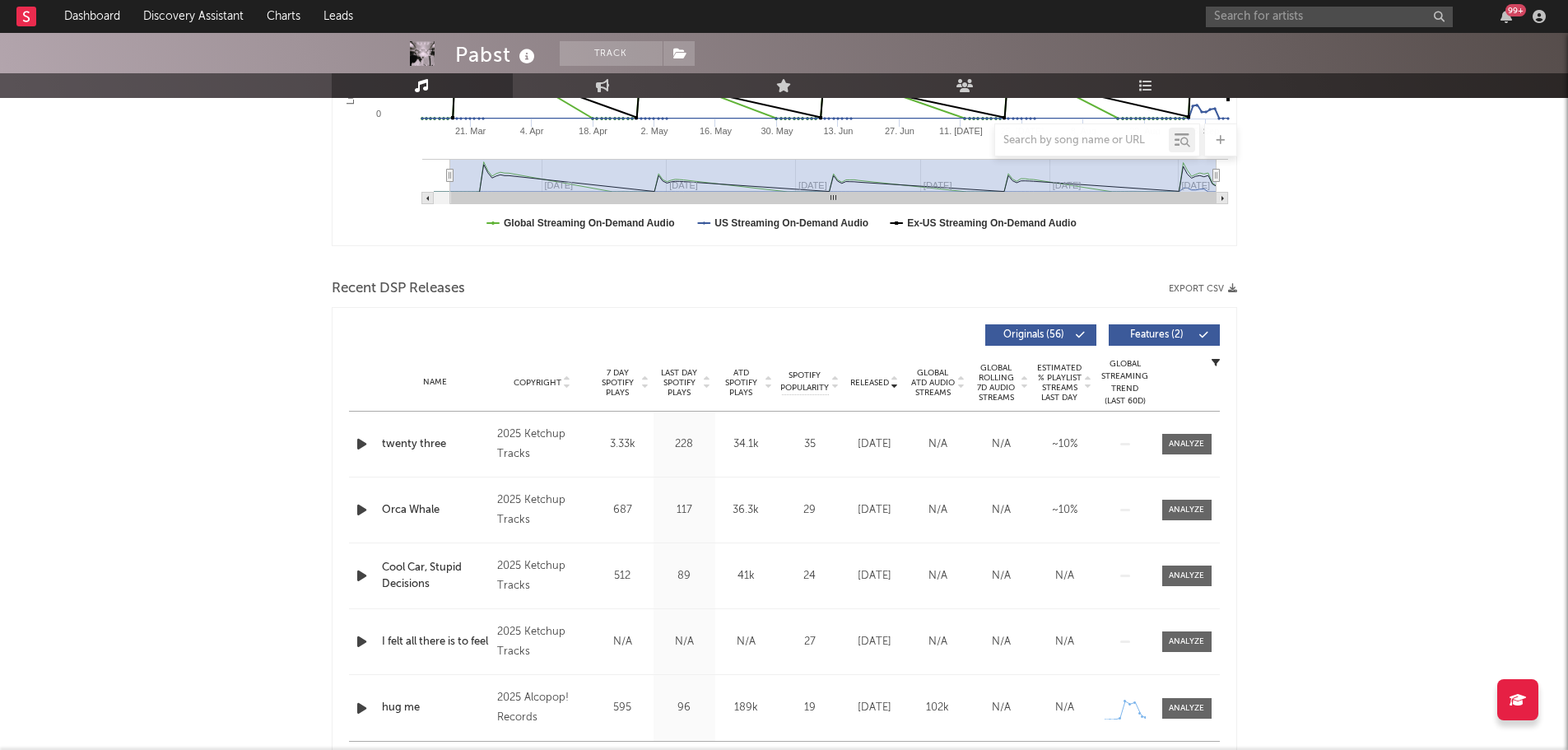
scroll to position [411, 0]
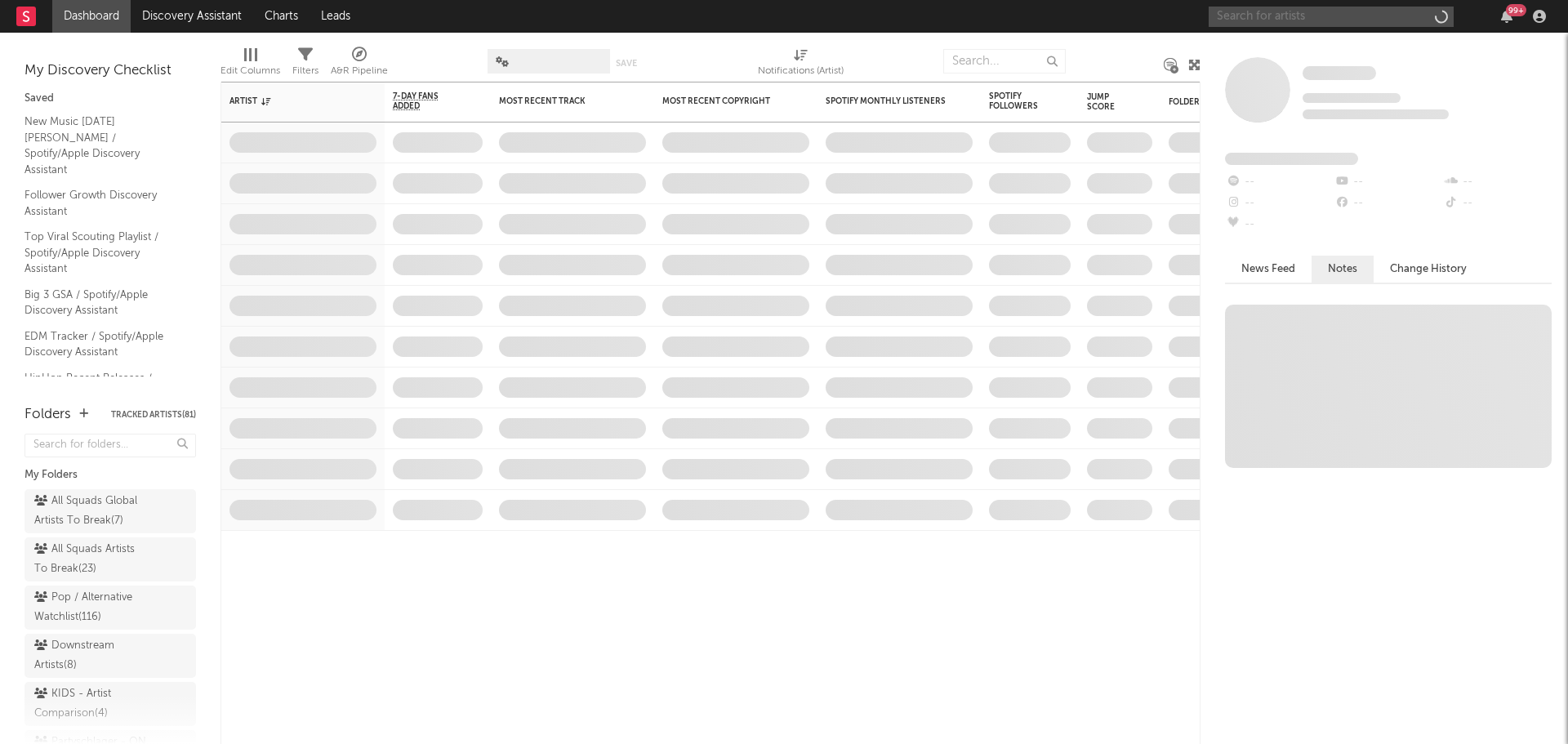
click at [1340, 21] on input "text" at bounding box center [1331, 17] width 245 height 21
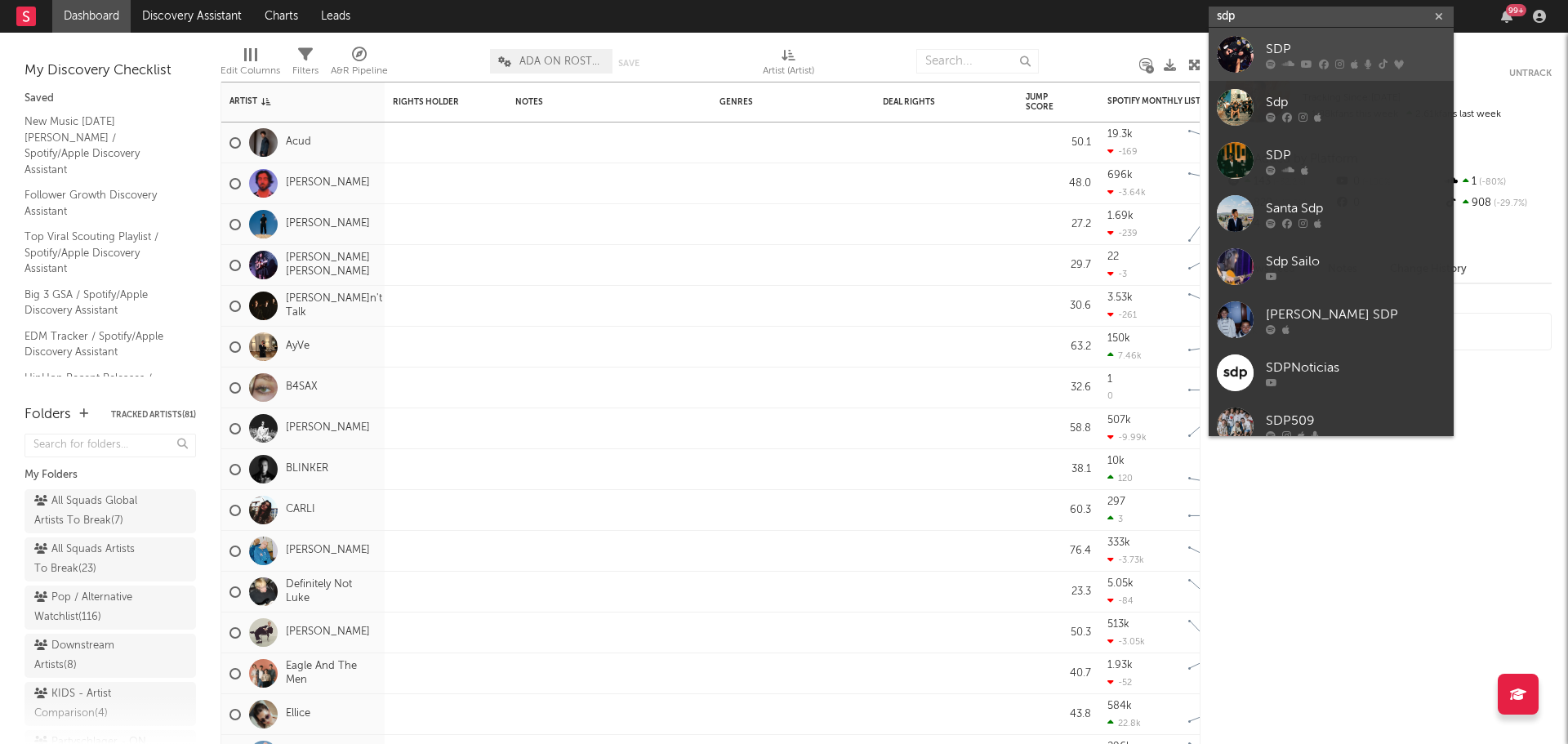
type input "sdp"
click at [1376, 47] on div "SDP" at bounding box center [1356, 49] width 180 height 20
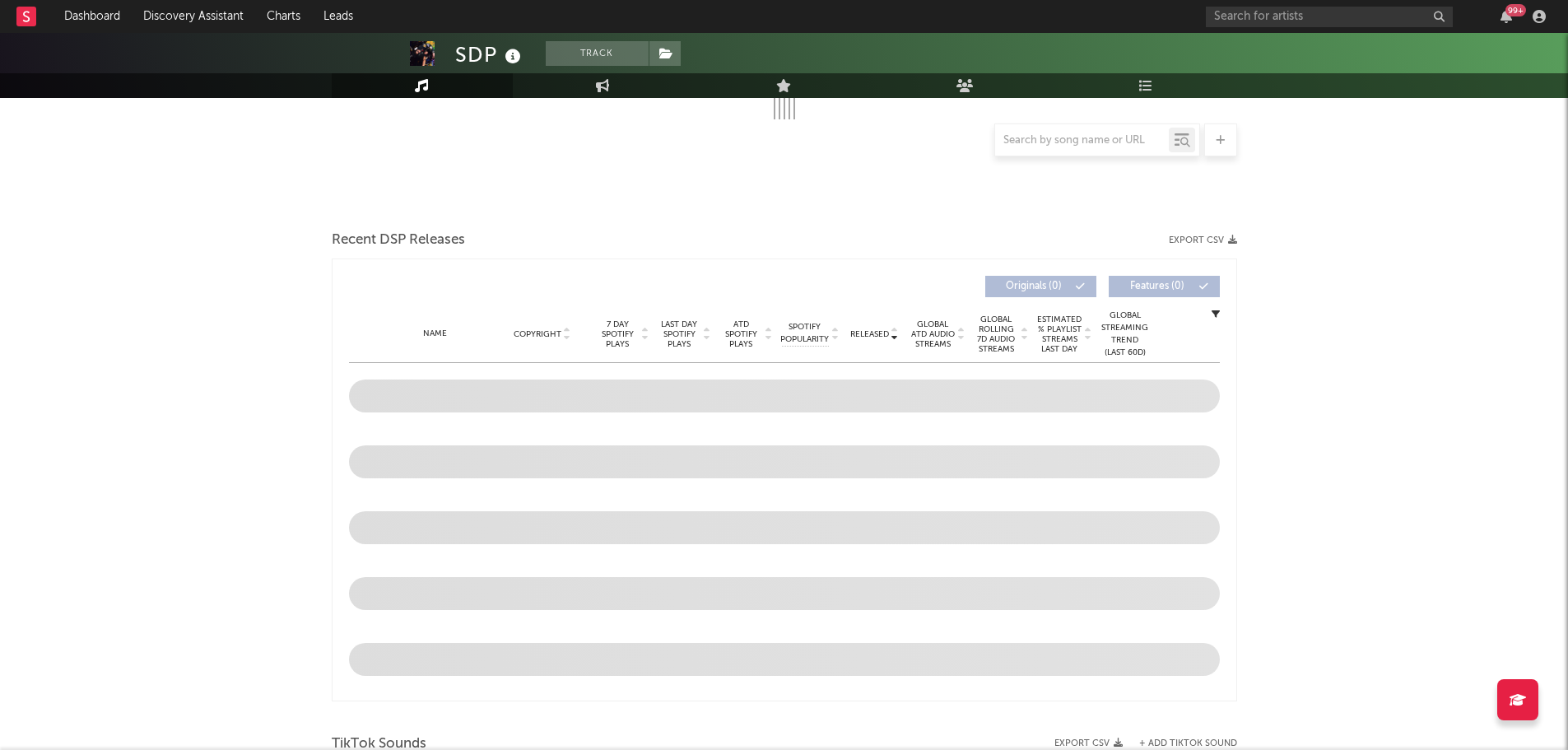
select select "6m"
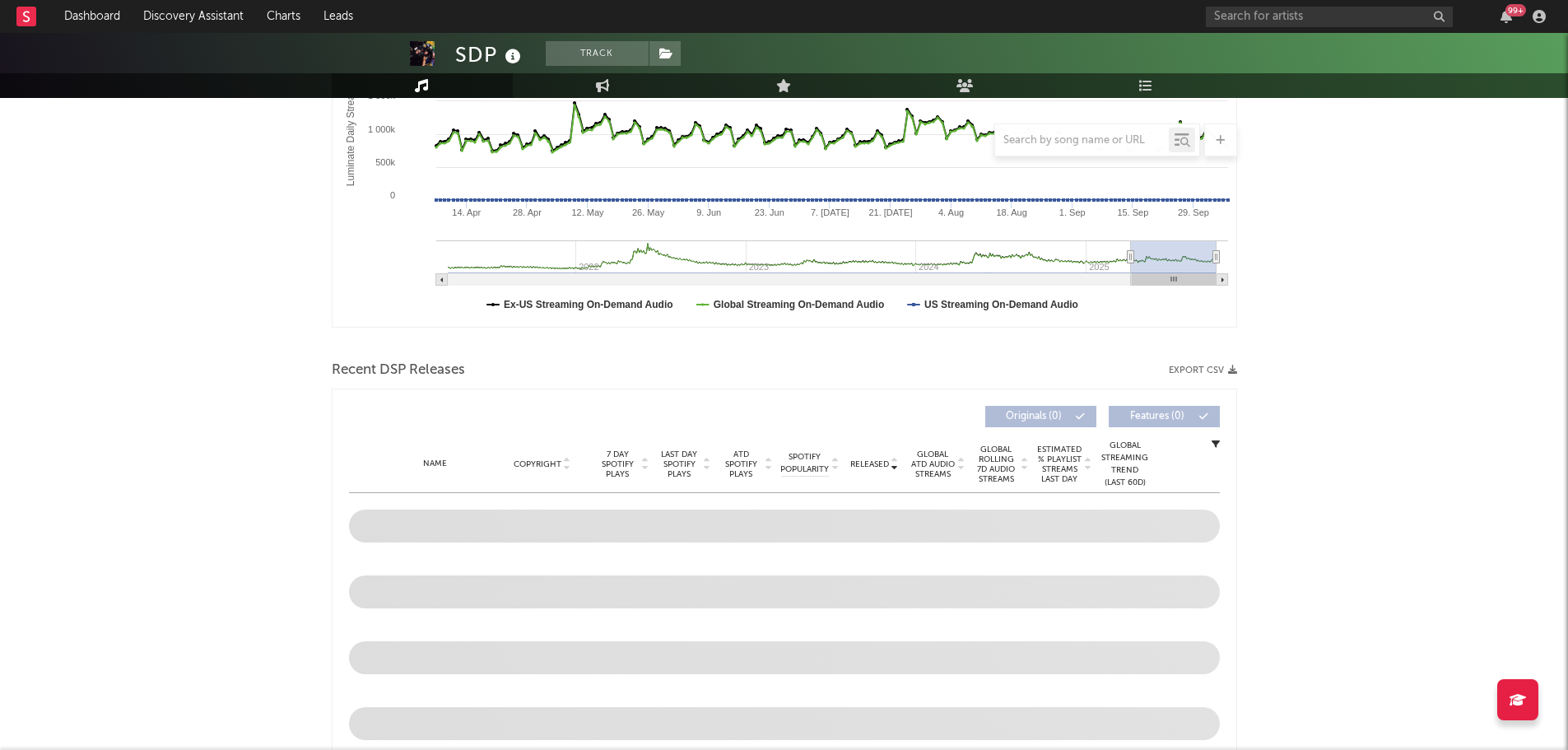
scroll to position [460, 0]
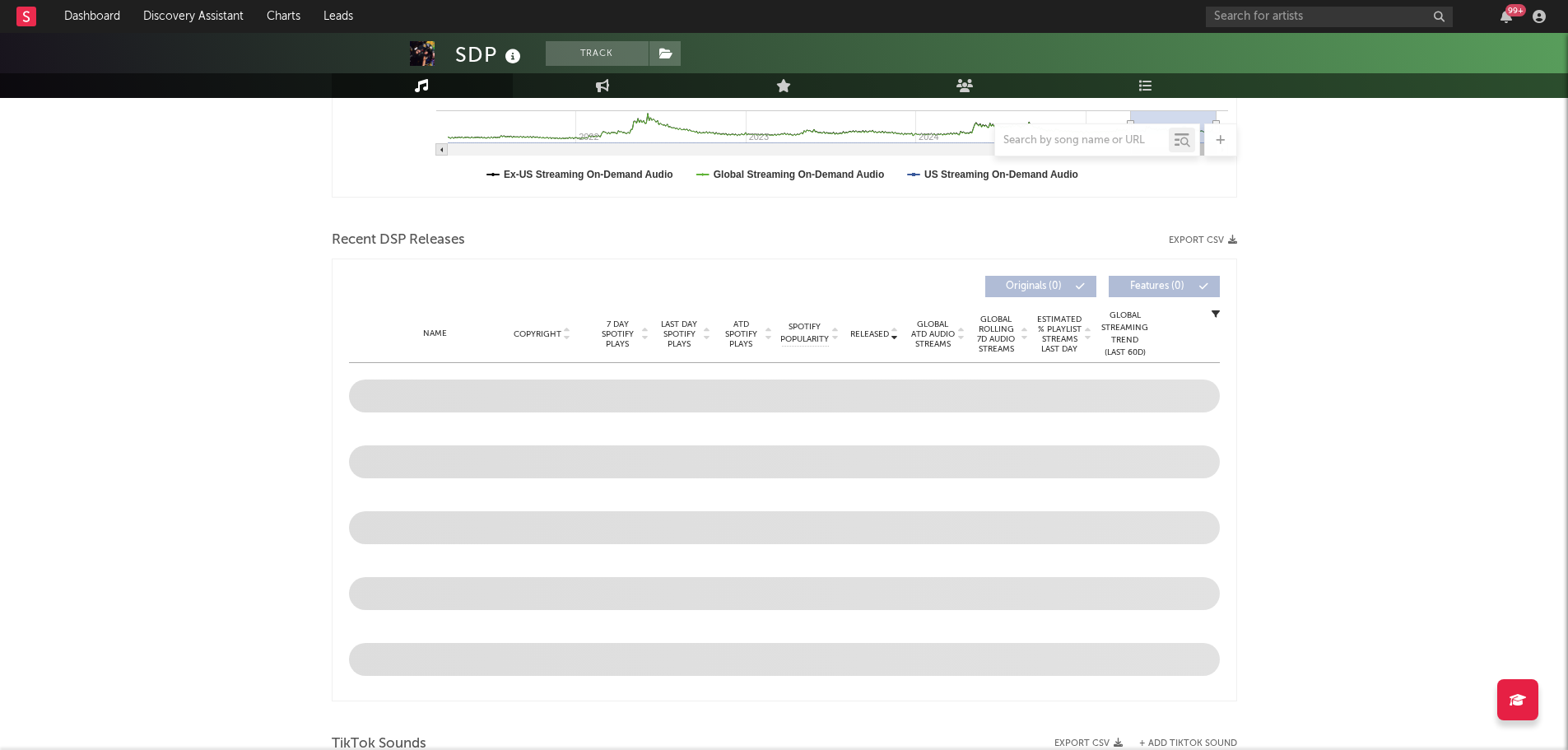
click at [874, 332] on span "Released" at bounding box center [869, 335] width 38 height 10
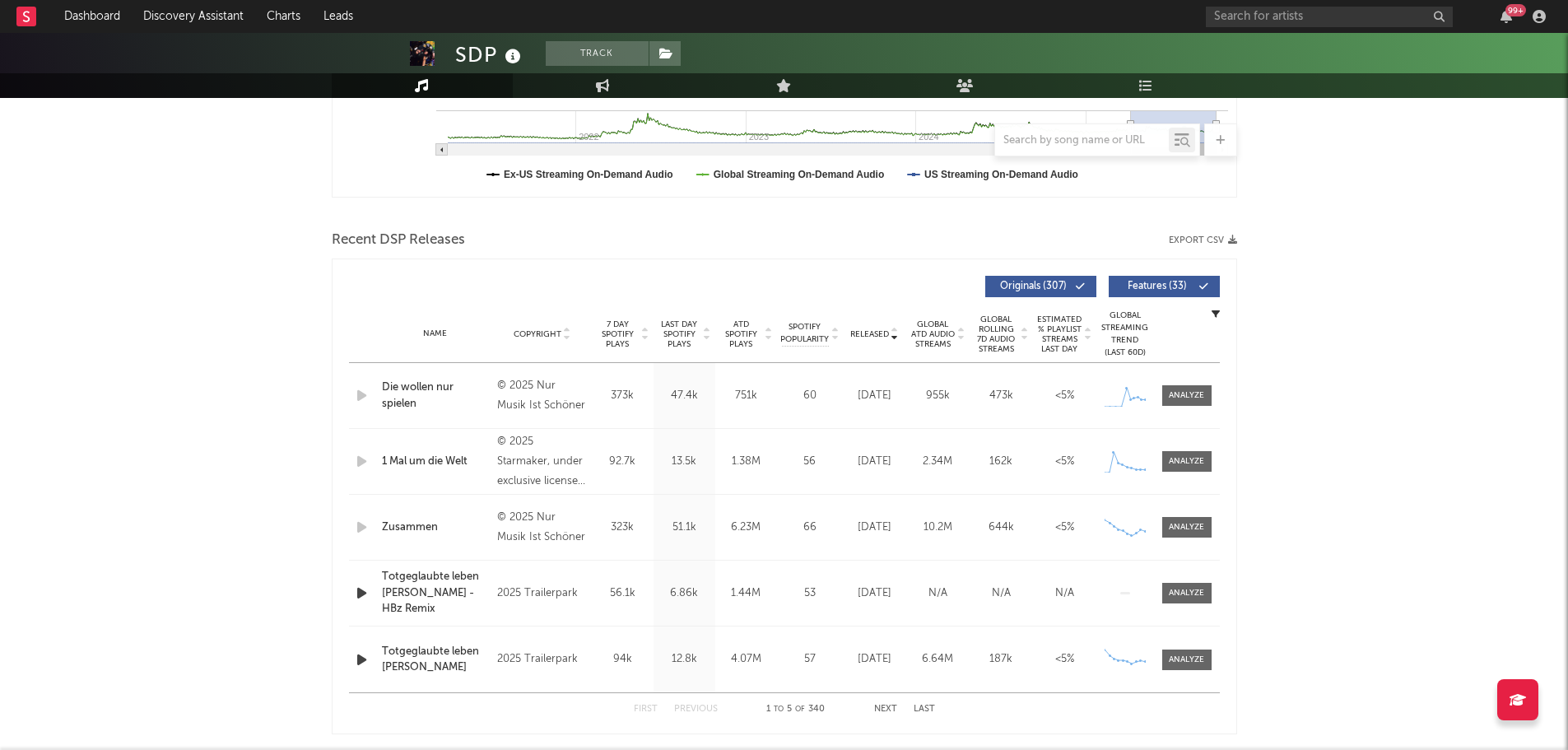
click at [874, 332] on span "Released" at bounding box center [869, 335] width 38 height 10
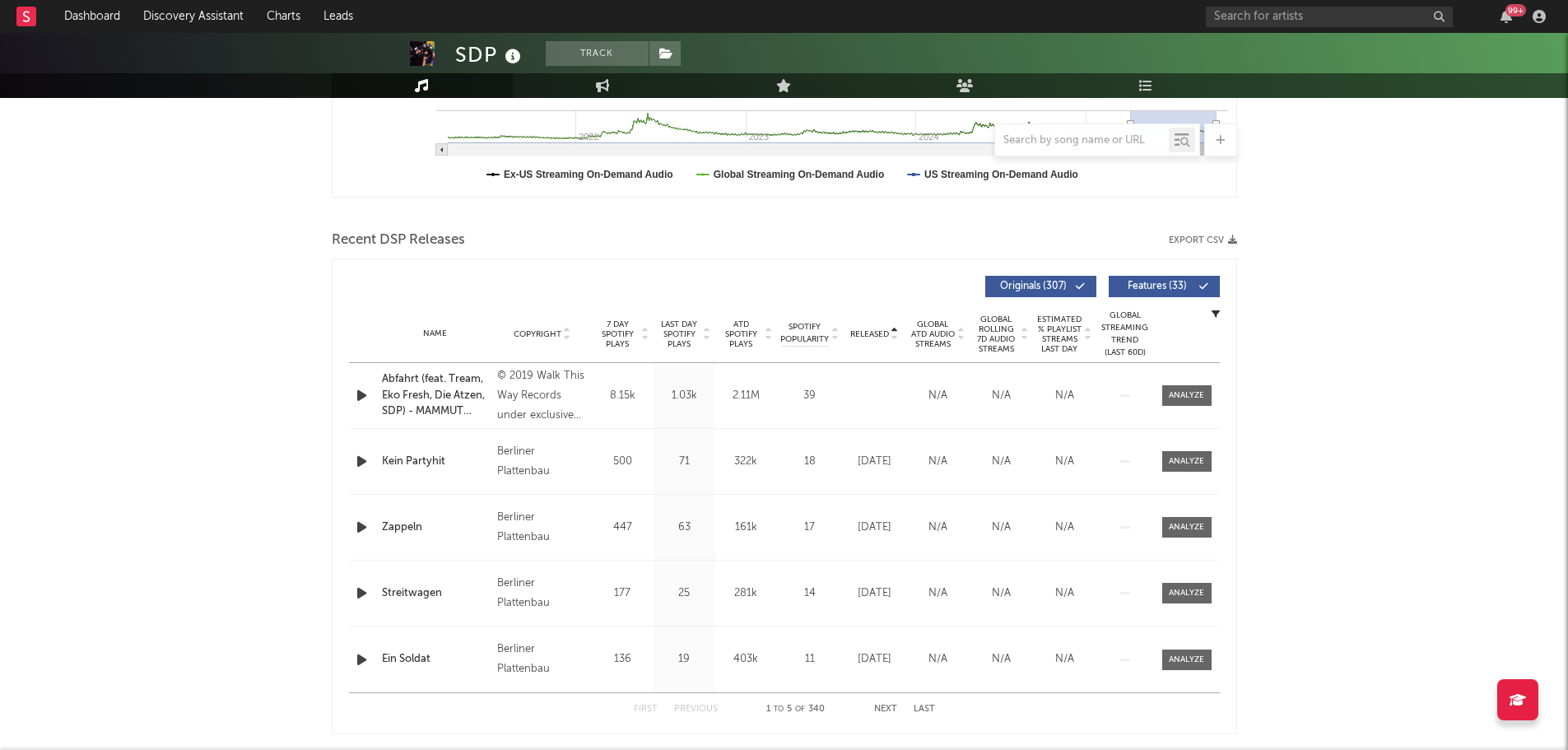
click at [874, 332] on span "Released" at bounding box center [869, 335] width 38 height 10
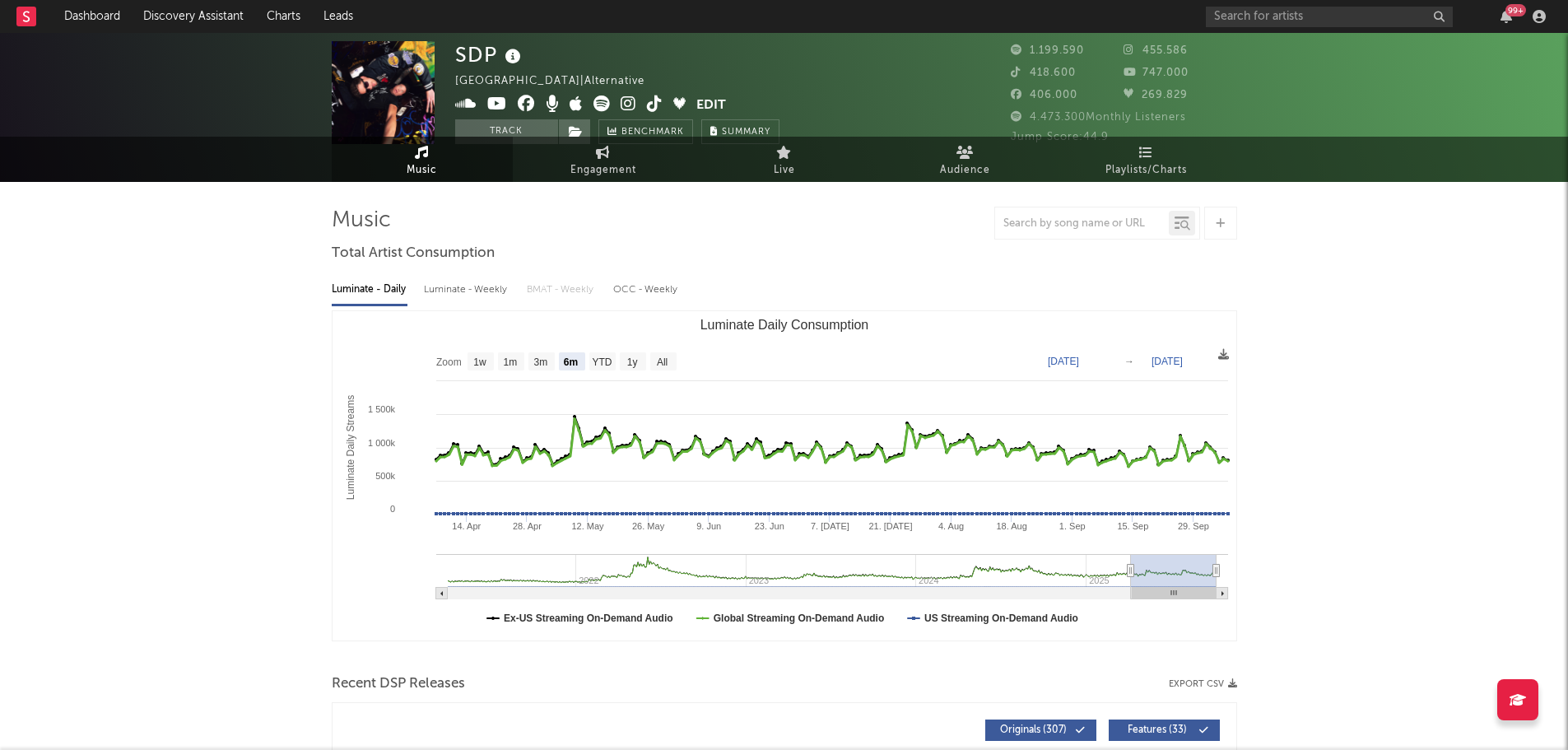
scroll to position [0, 0]
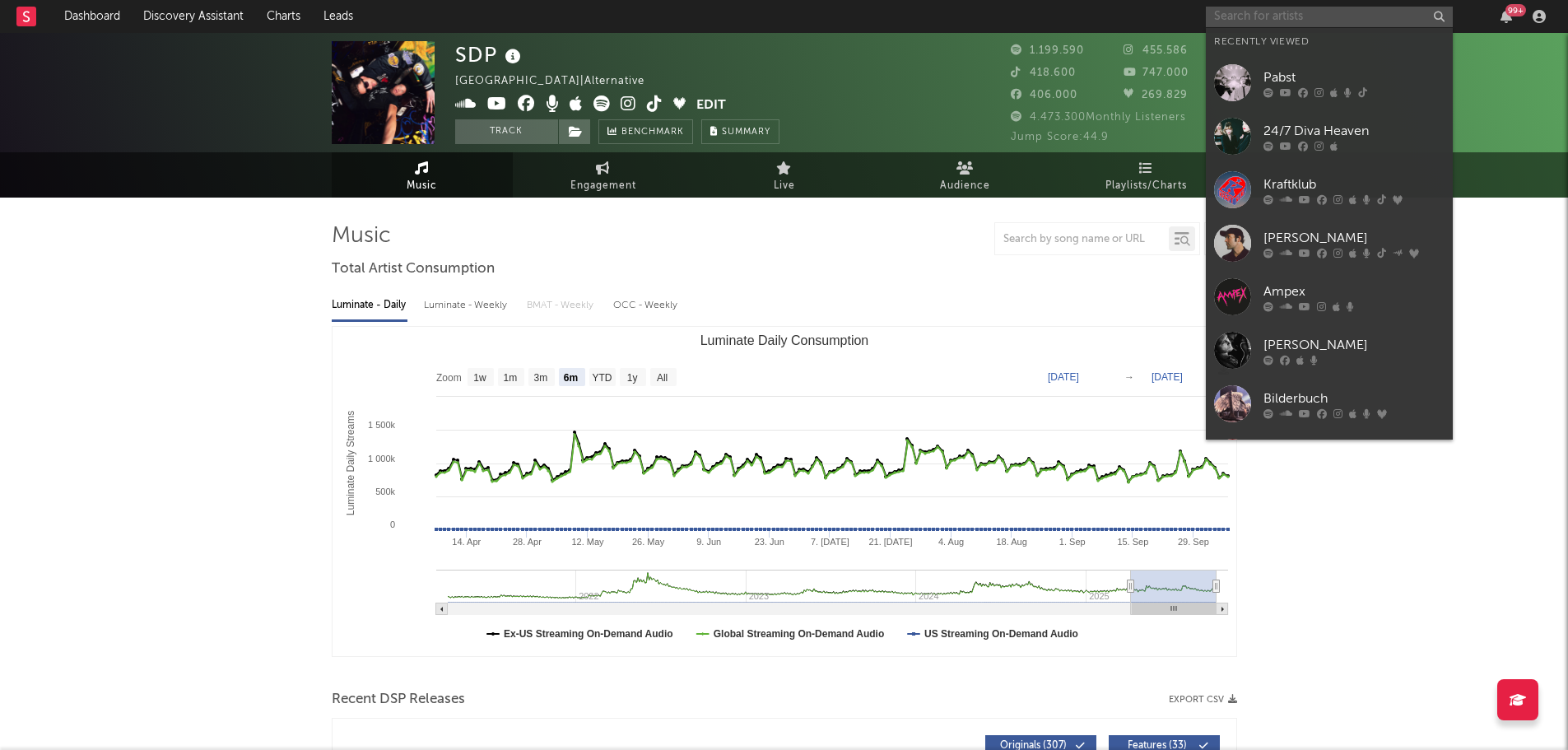
click at [1259, 13] on input "text" at bounding box center [1329, 17] width 247 height 21
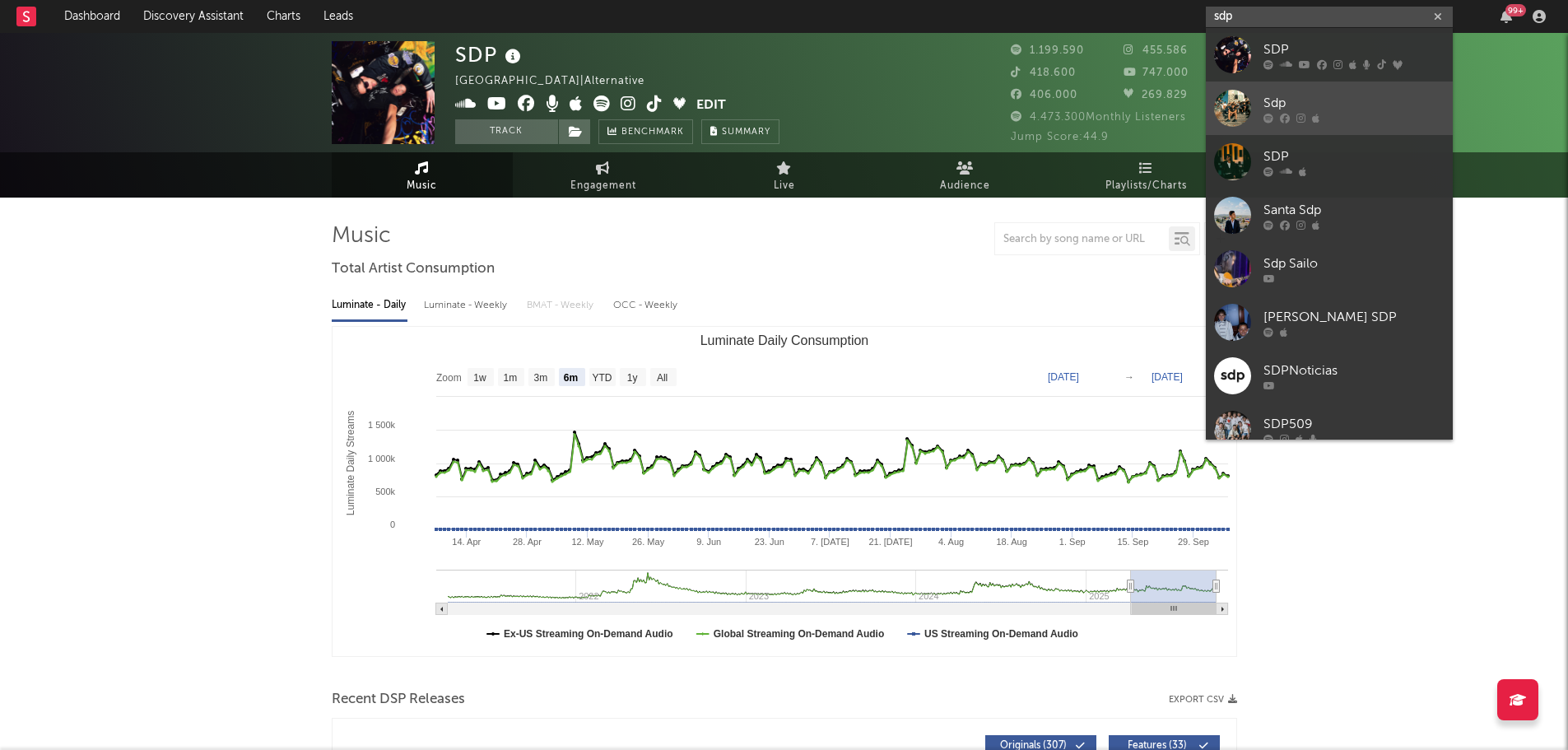
type input "sdp"
click at [1364, 106] on div "Sdp" at bounding box center [1354, 103] width 181 height 20
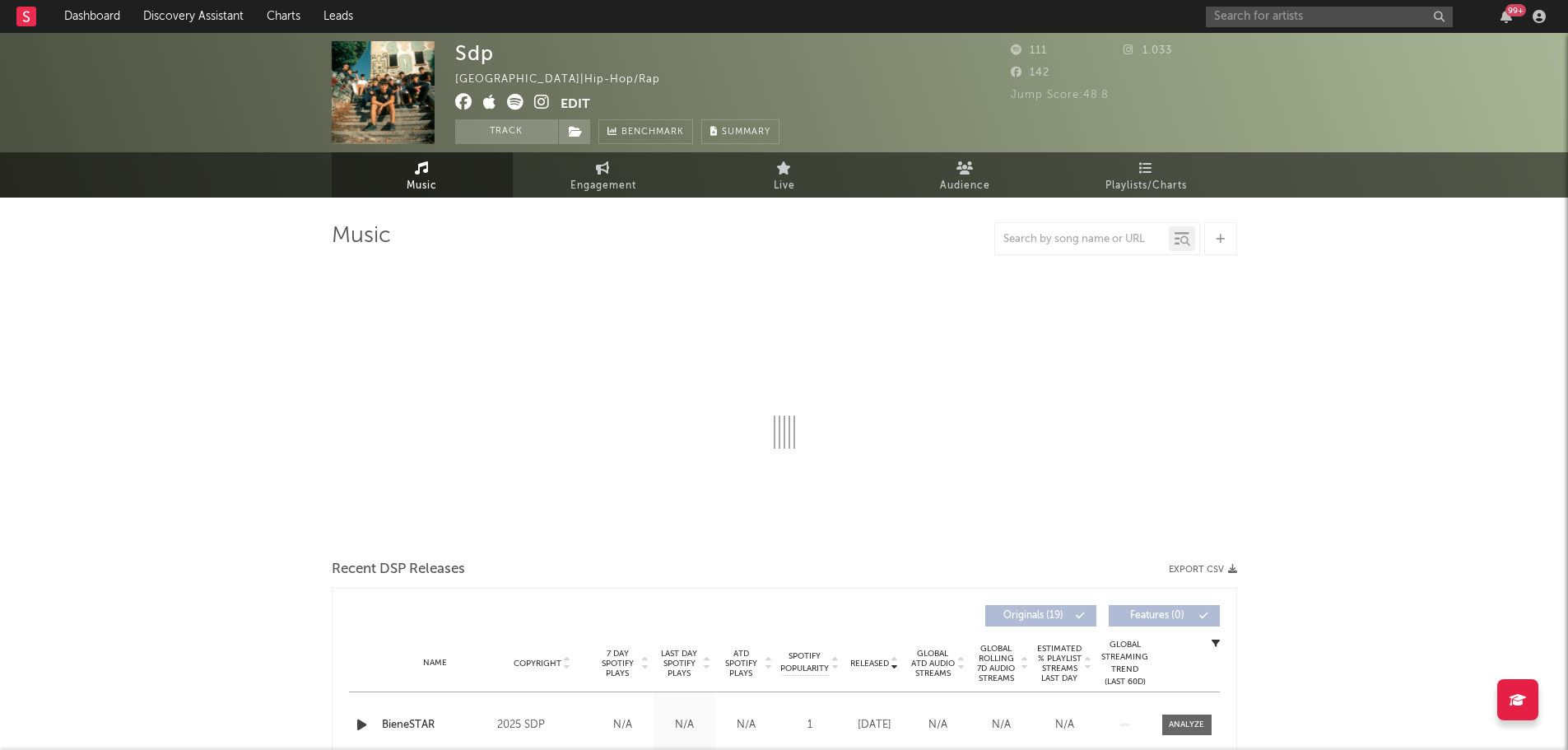
select select "1w"
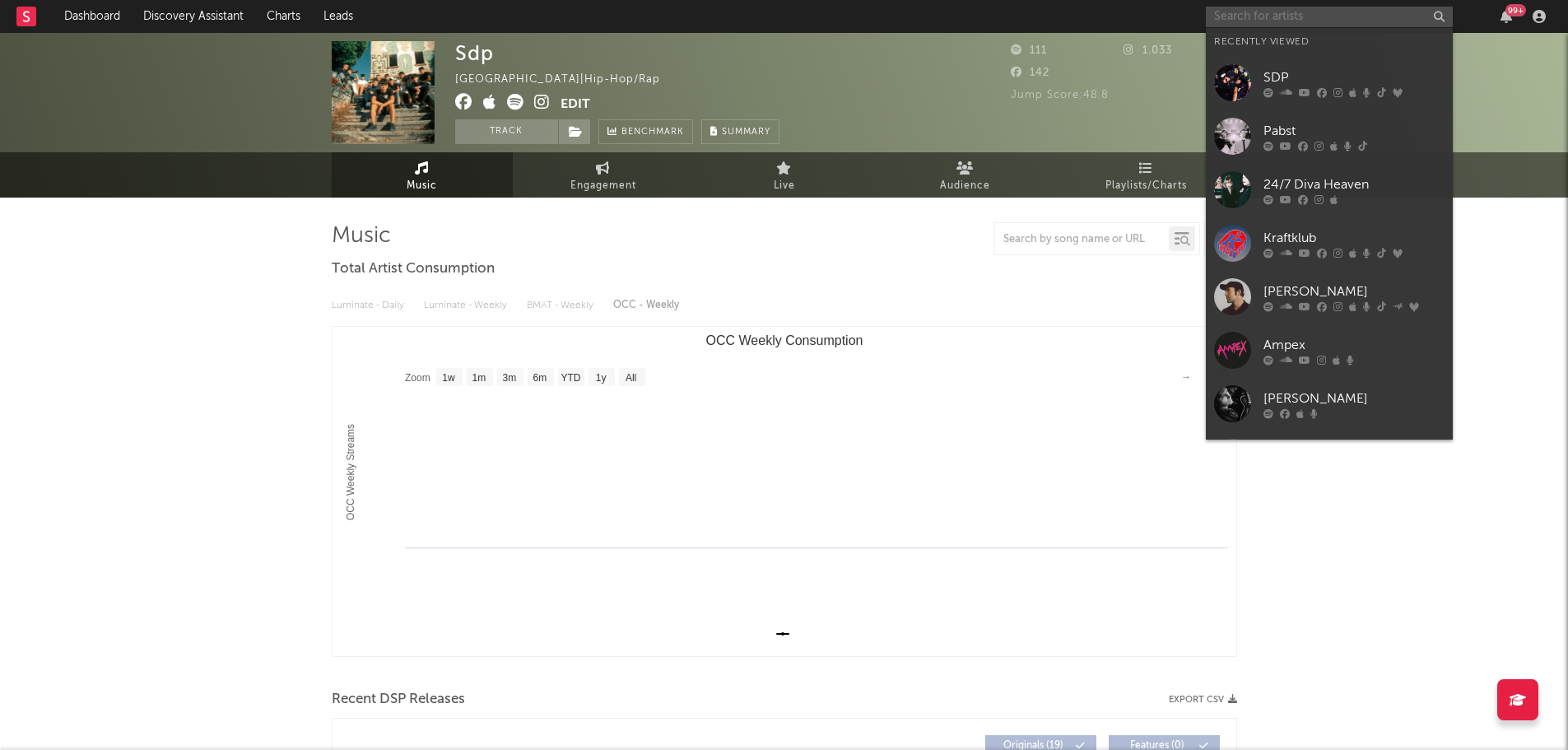
click at [1277, 22] on input "text" at bounding box center [1329, 17] width 247 height 21
click at [1293, 67] on link "SDP" at bounding box center [1329, 83] width 247 height 53
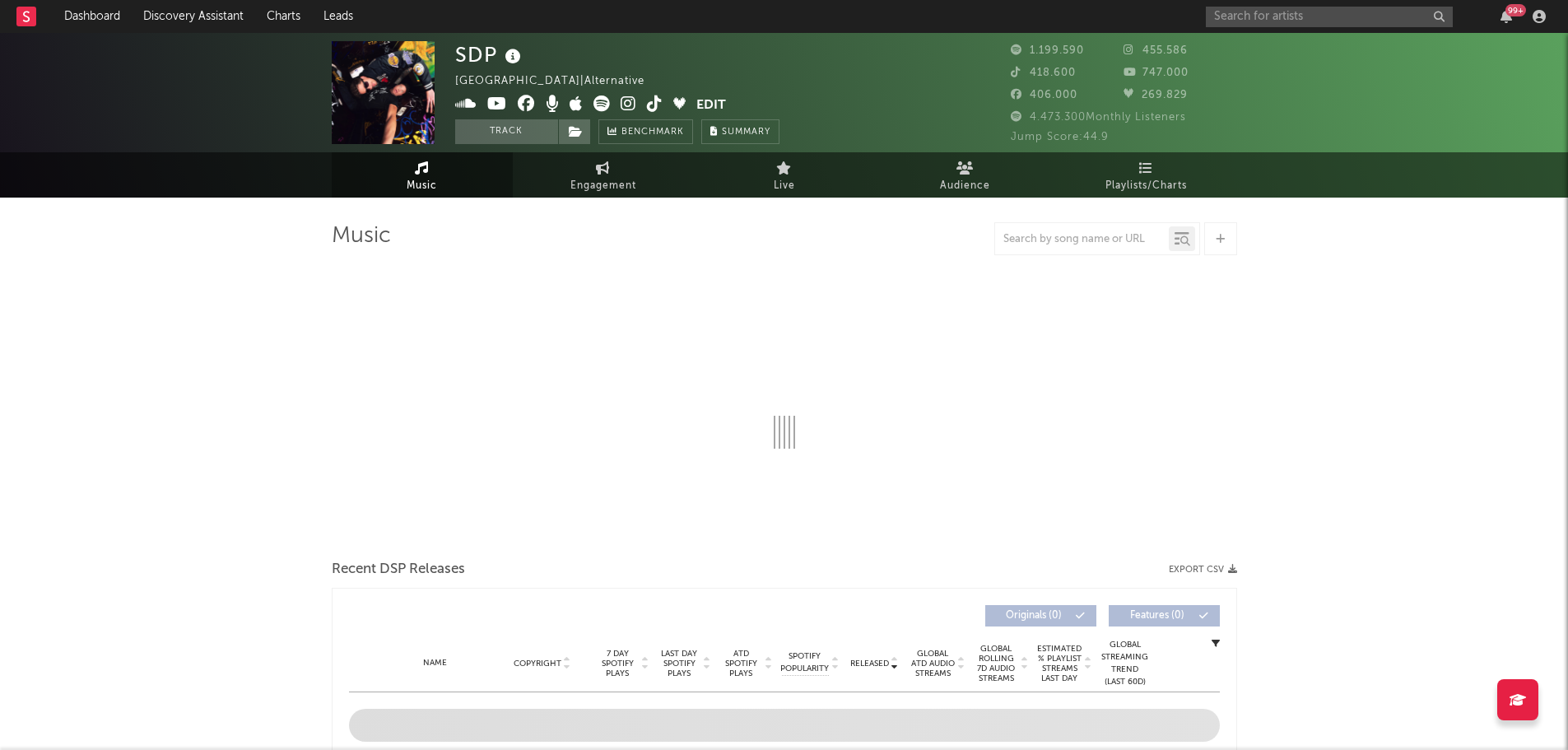
select select "6m"
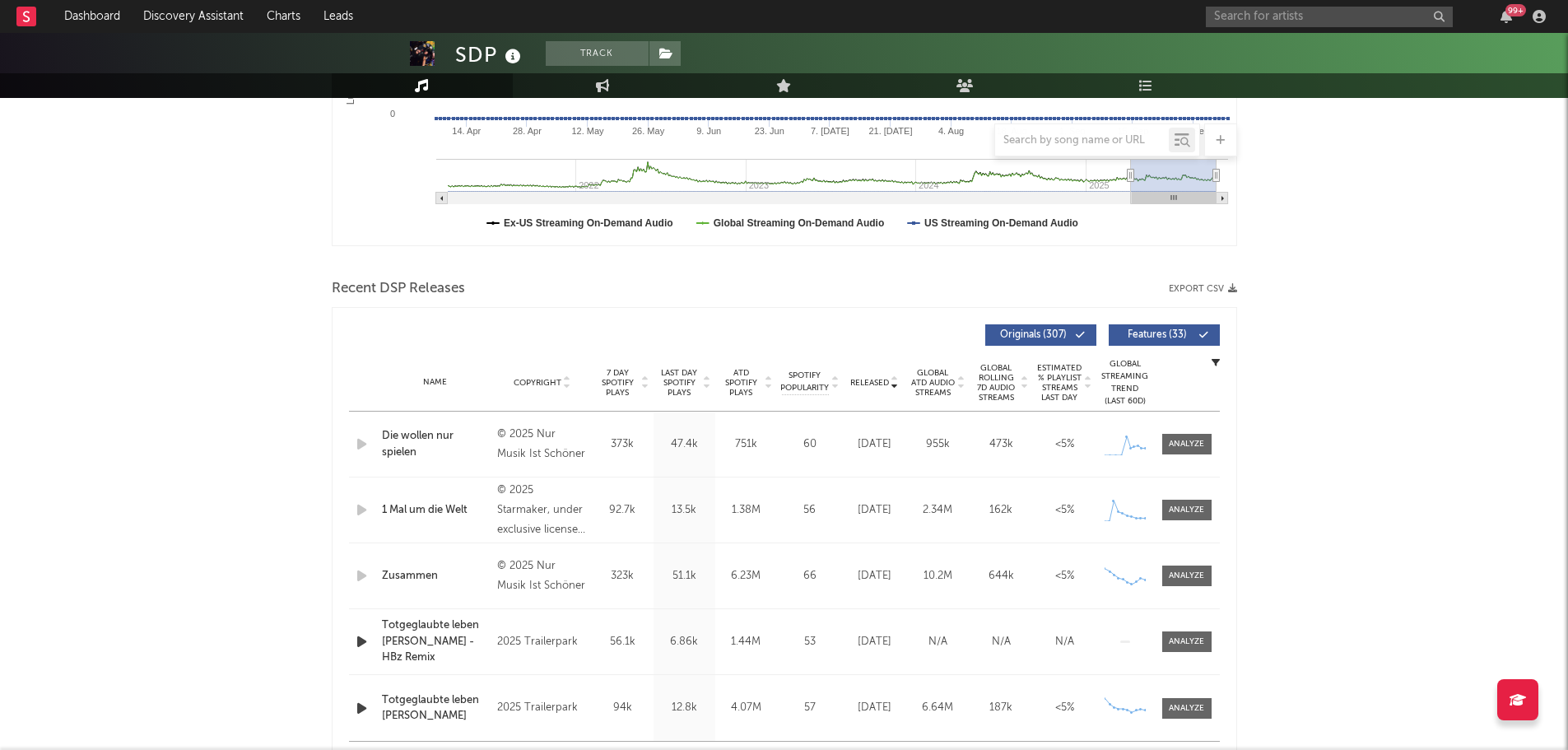
scroll to position [411, 0]
click at [527, 386] on span "Copyright" at bounding box center [537, 382] width 48 height 10
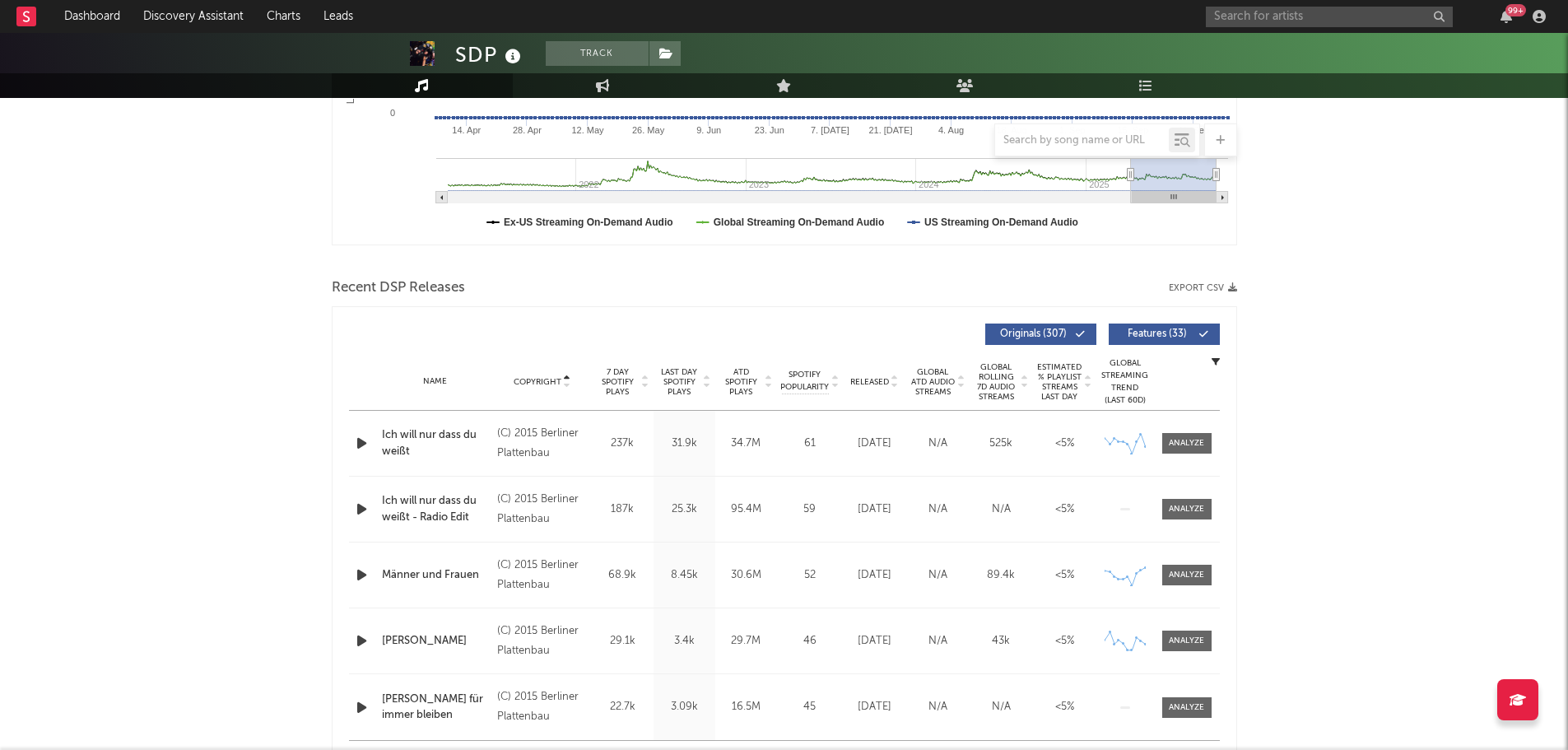
click at [532, 382] on span "Copyright" at bounding box center [537, 382] width 48 height 10
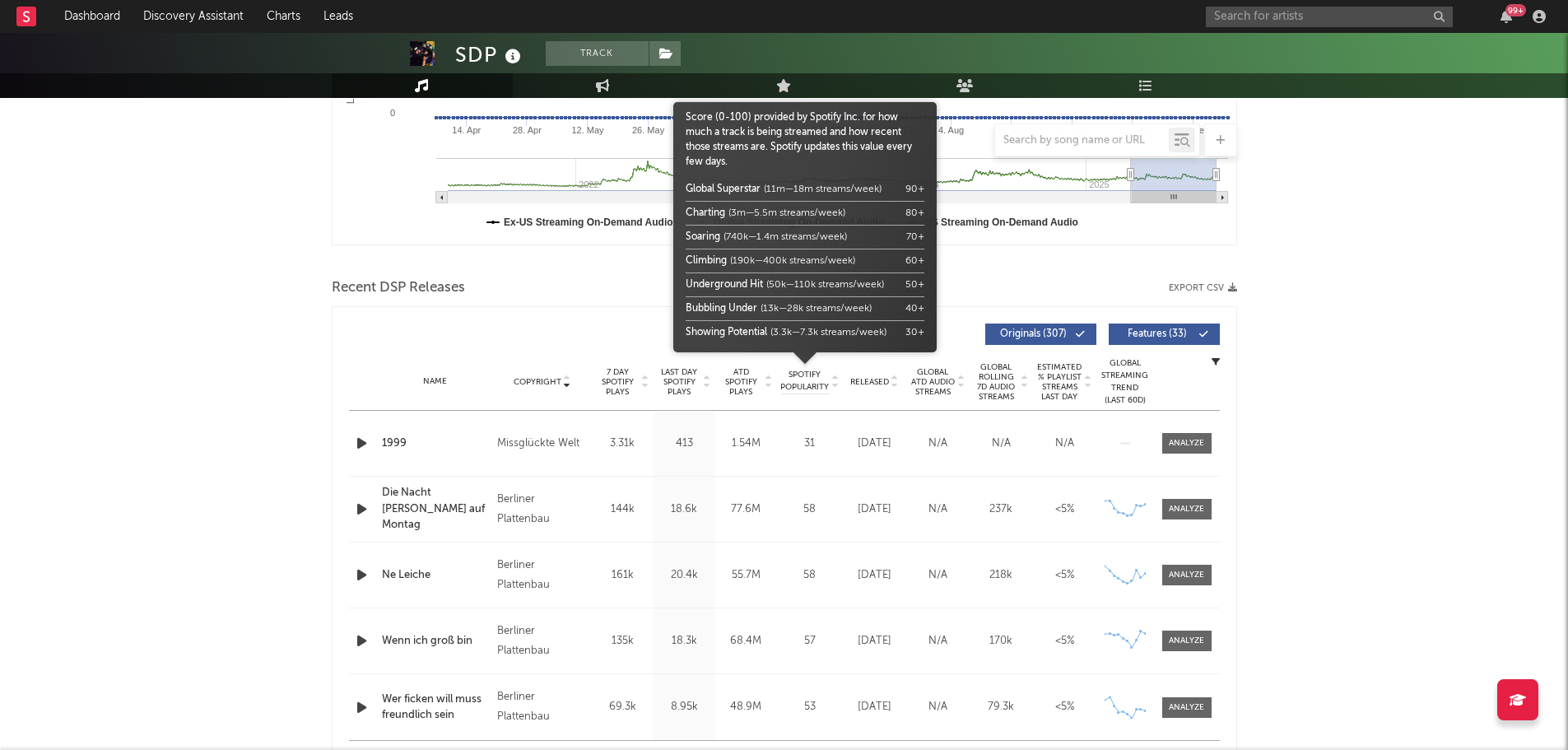
click at [869, 380] on span "Released" at bounding box center [869, 382] width 38 height 10
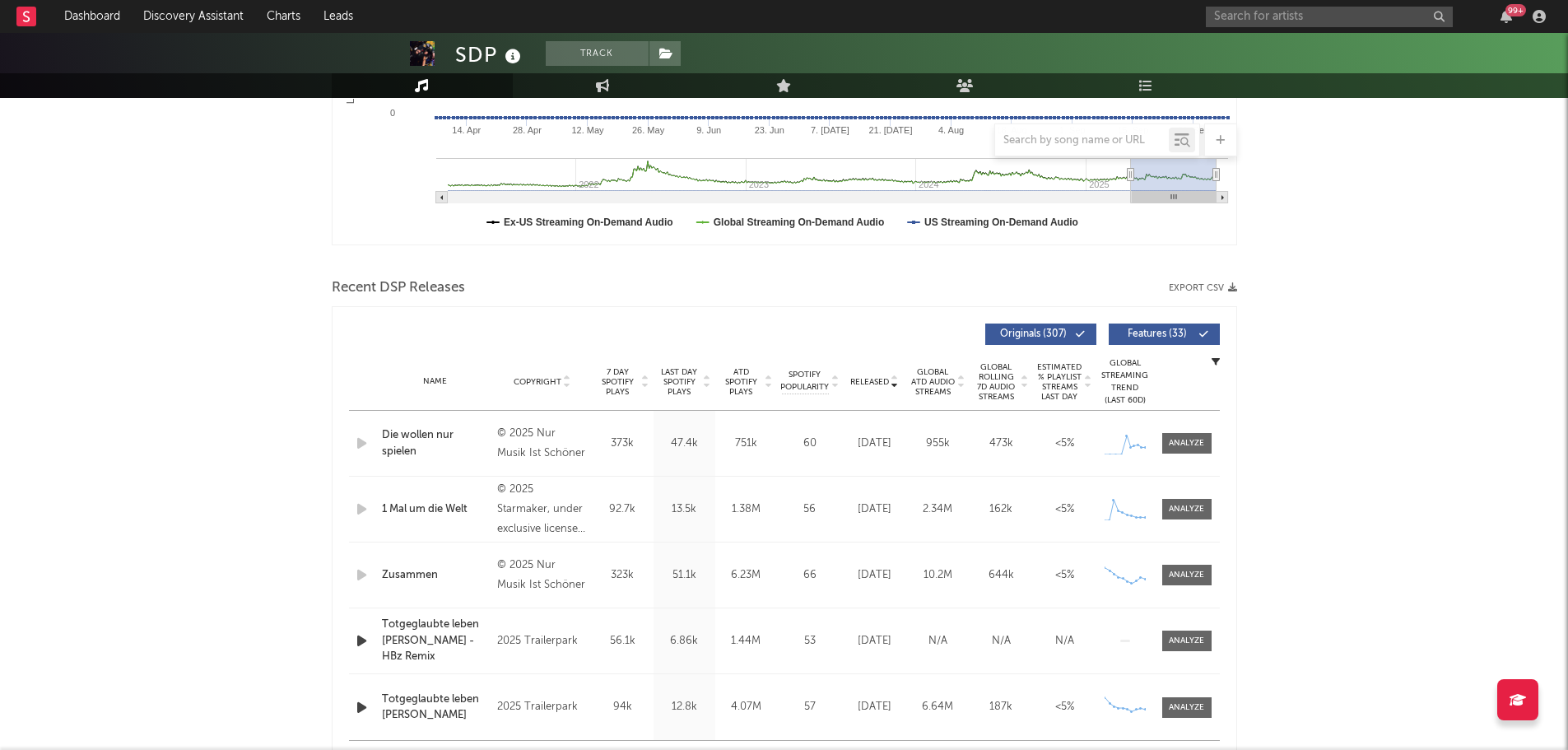
click at [869, 380] on span "Released" at bounding box center [869, 382] width 38 height 10
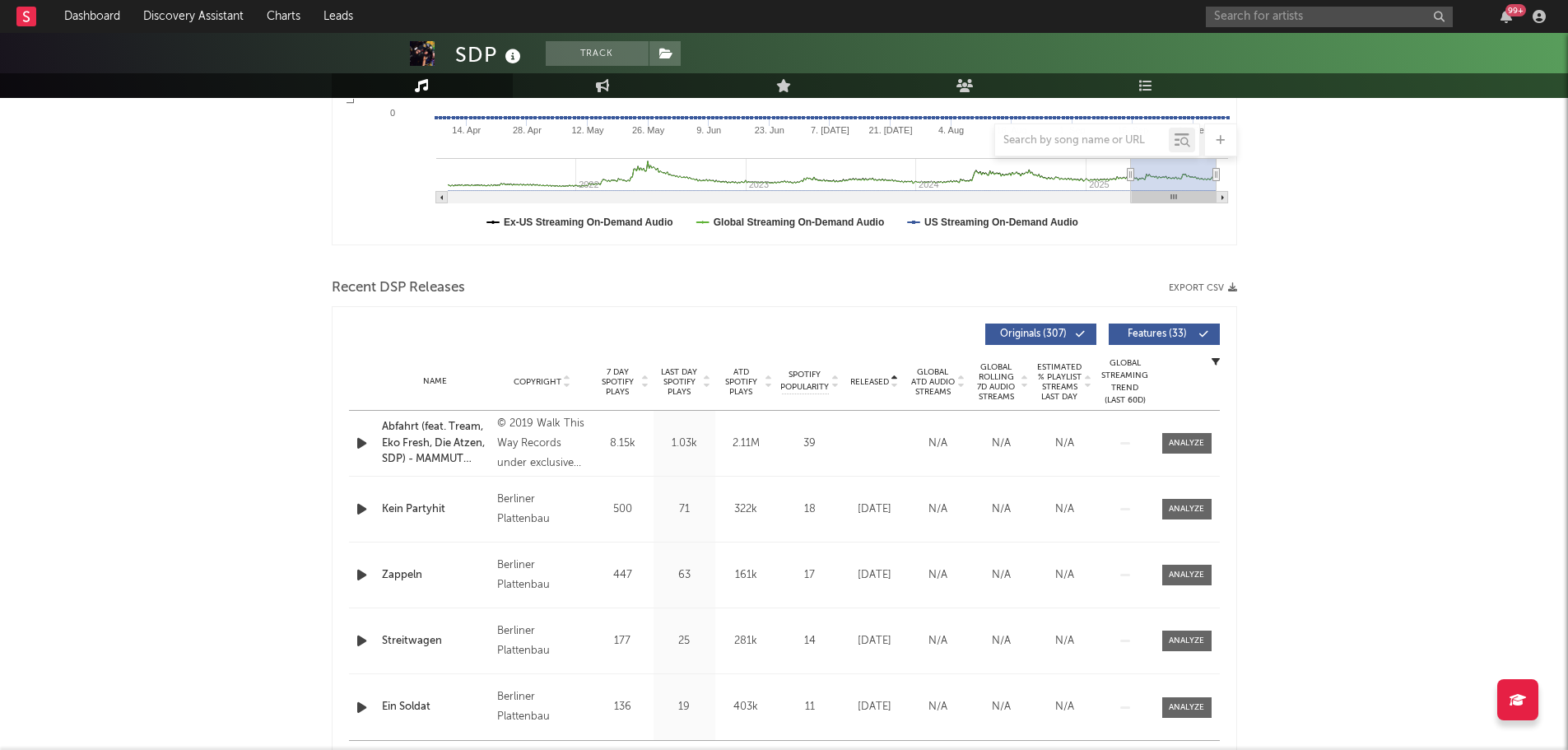
click at [869, 380] on span "Released" at bounding box center [869, 382] width 38 height 10
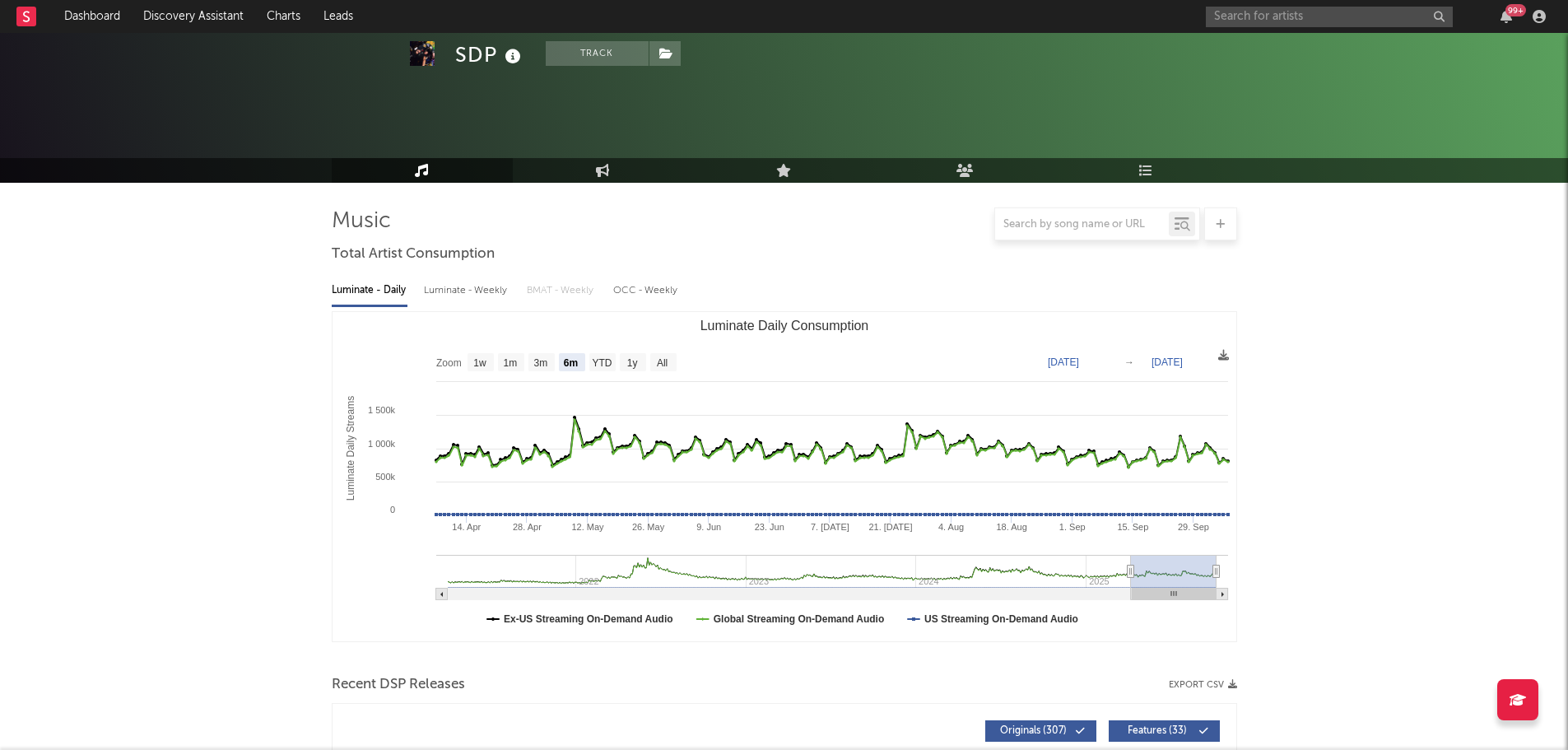
scroll to position [0, 0]
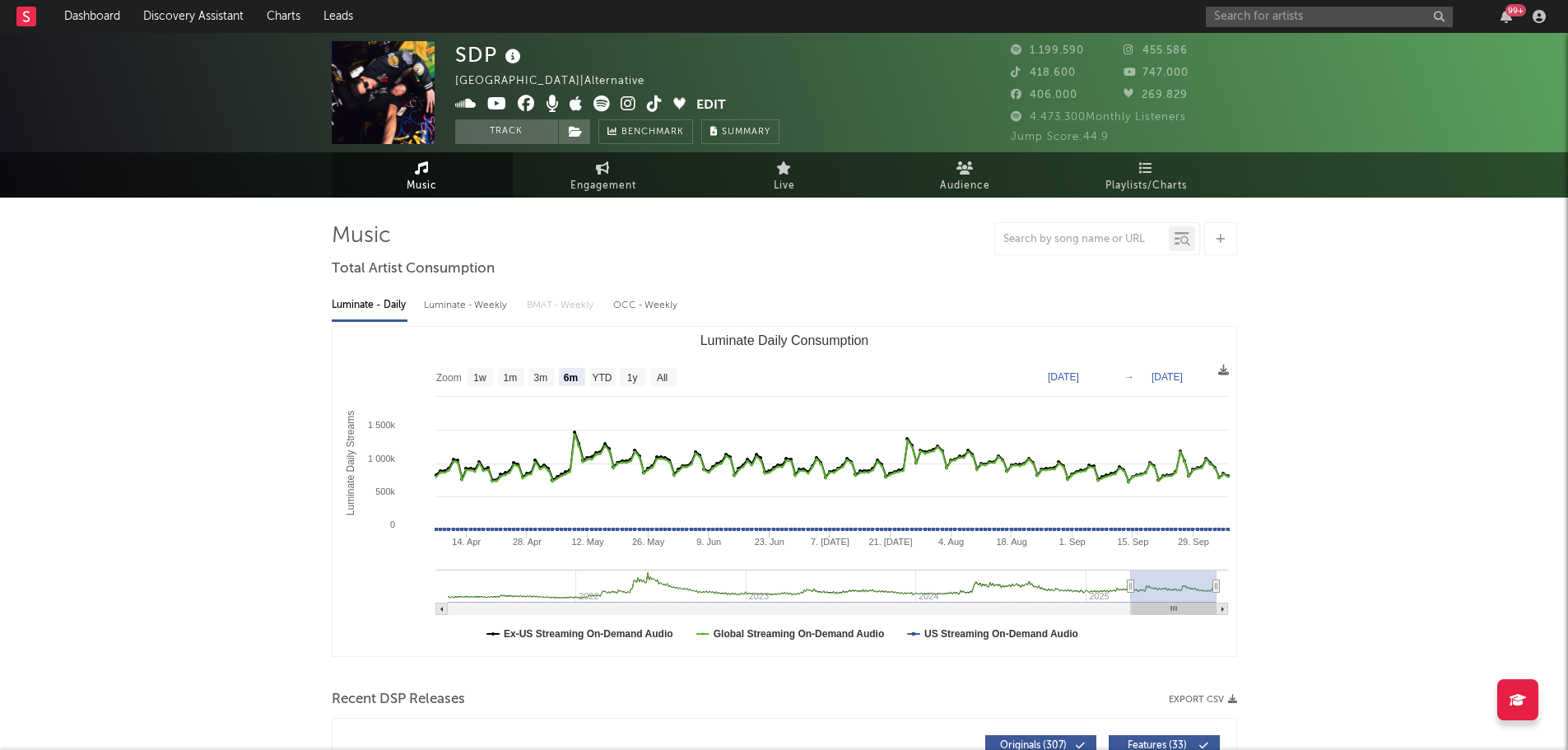
click at [596, 103] on icon at bounding box center [601, 103] width 17 height 17
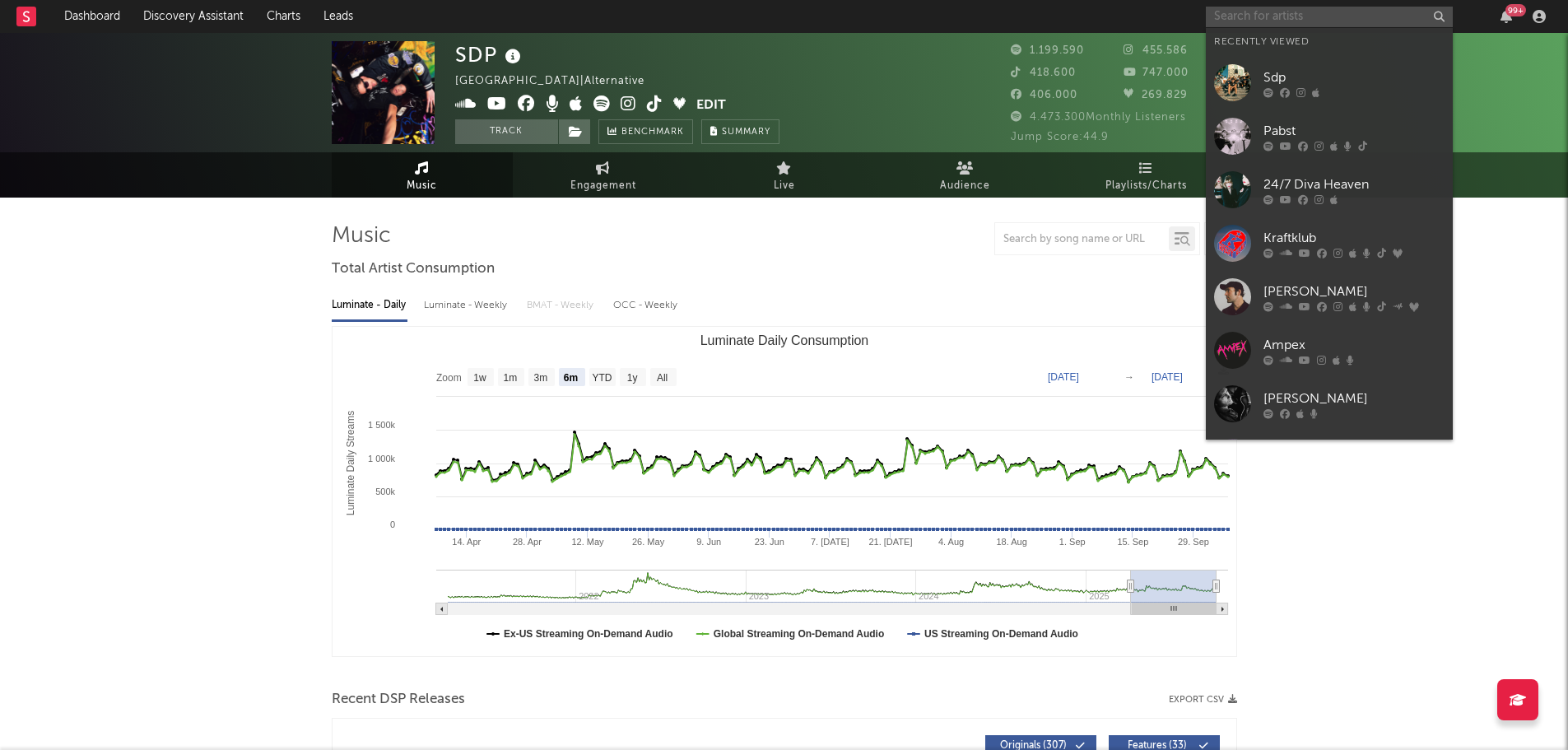
click at [1340, 27] on input "text" at bounding box center [1329, 17] width 247 height 21
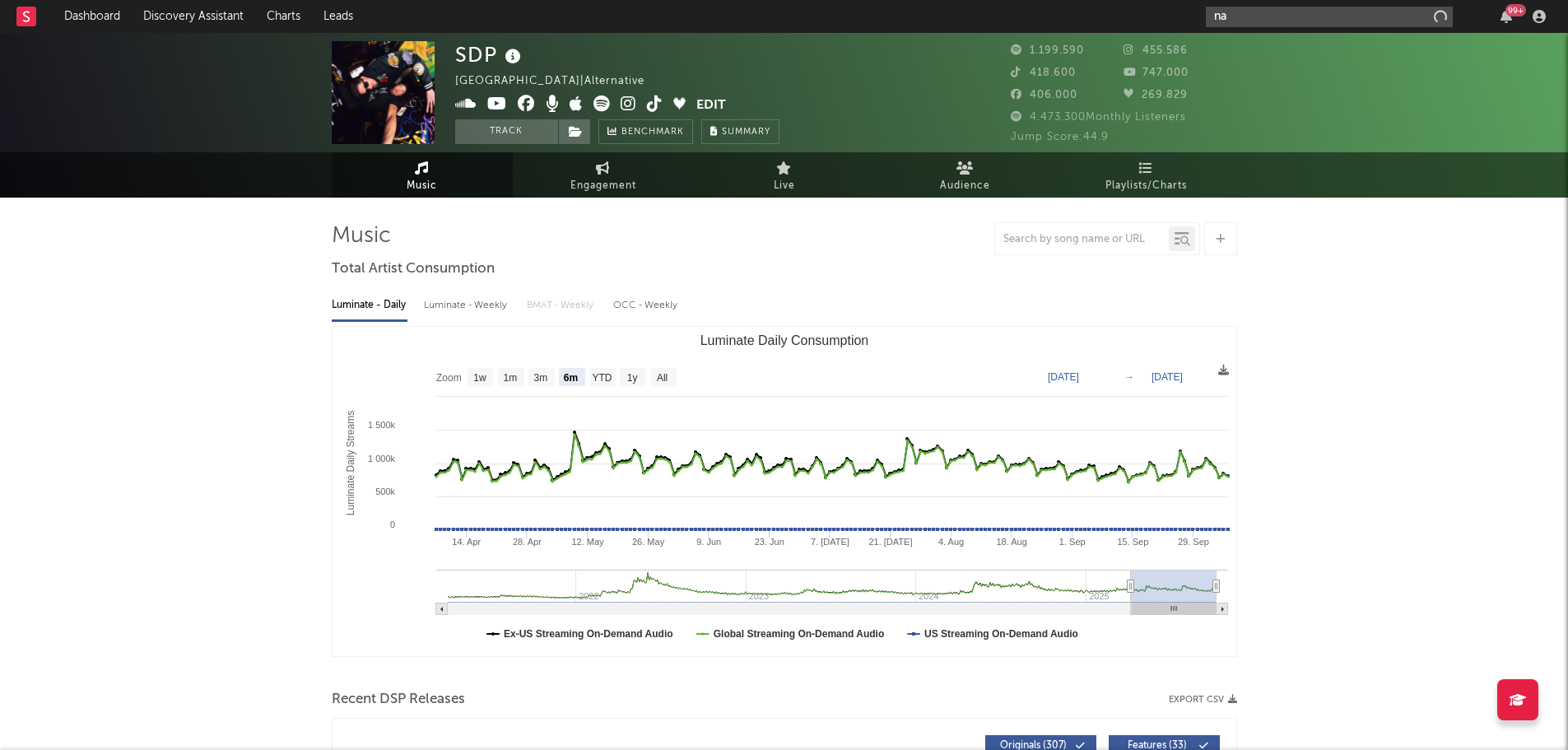
type input "n"
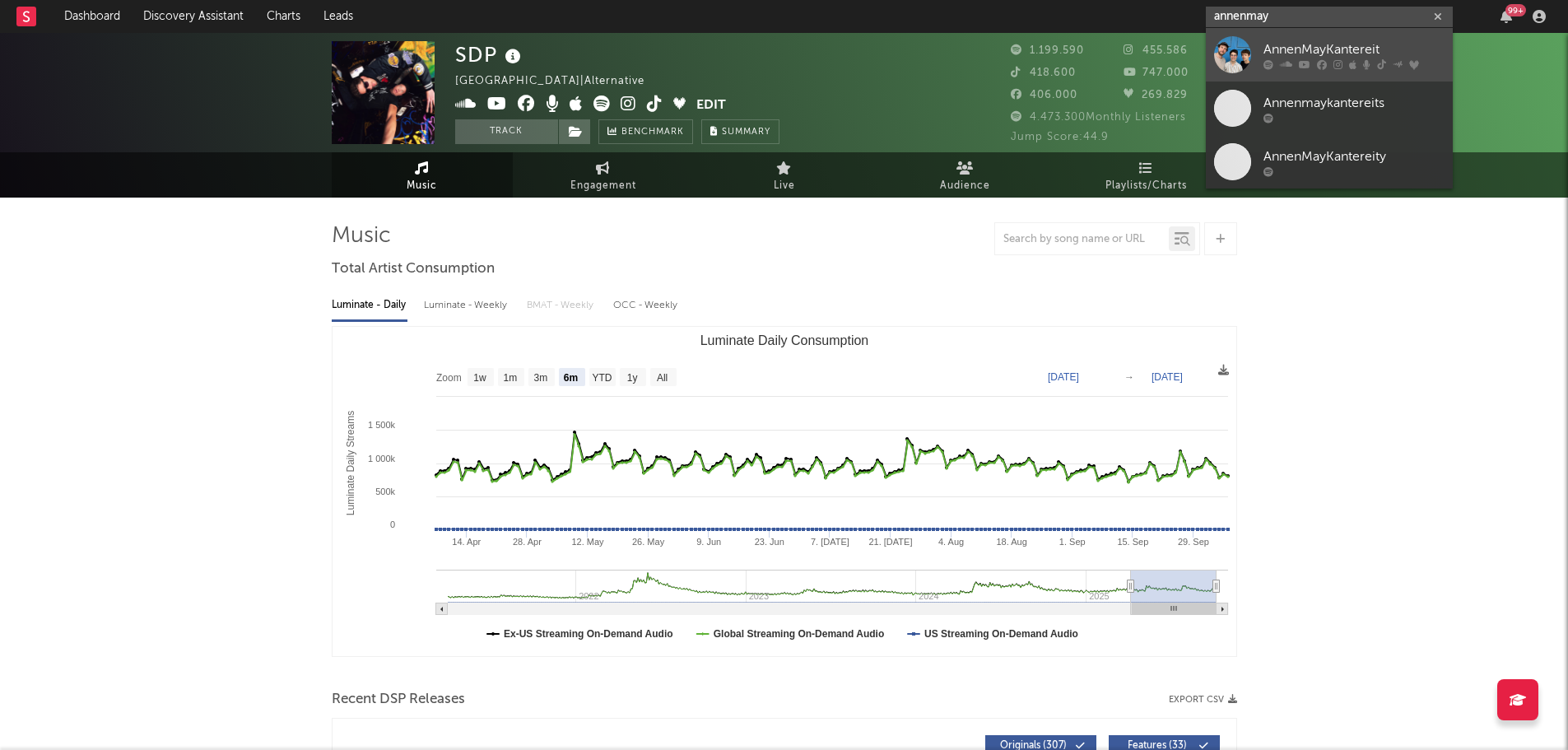
type input "annenmay"
click at [1352, 41] on div "AnnenMayKantereit" at bounding box center [1354, 49] width 181 height 20
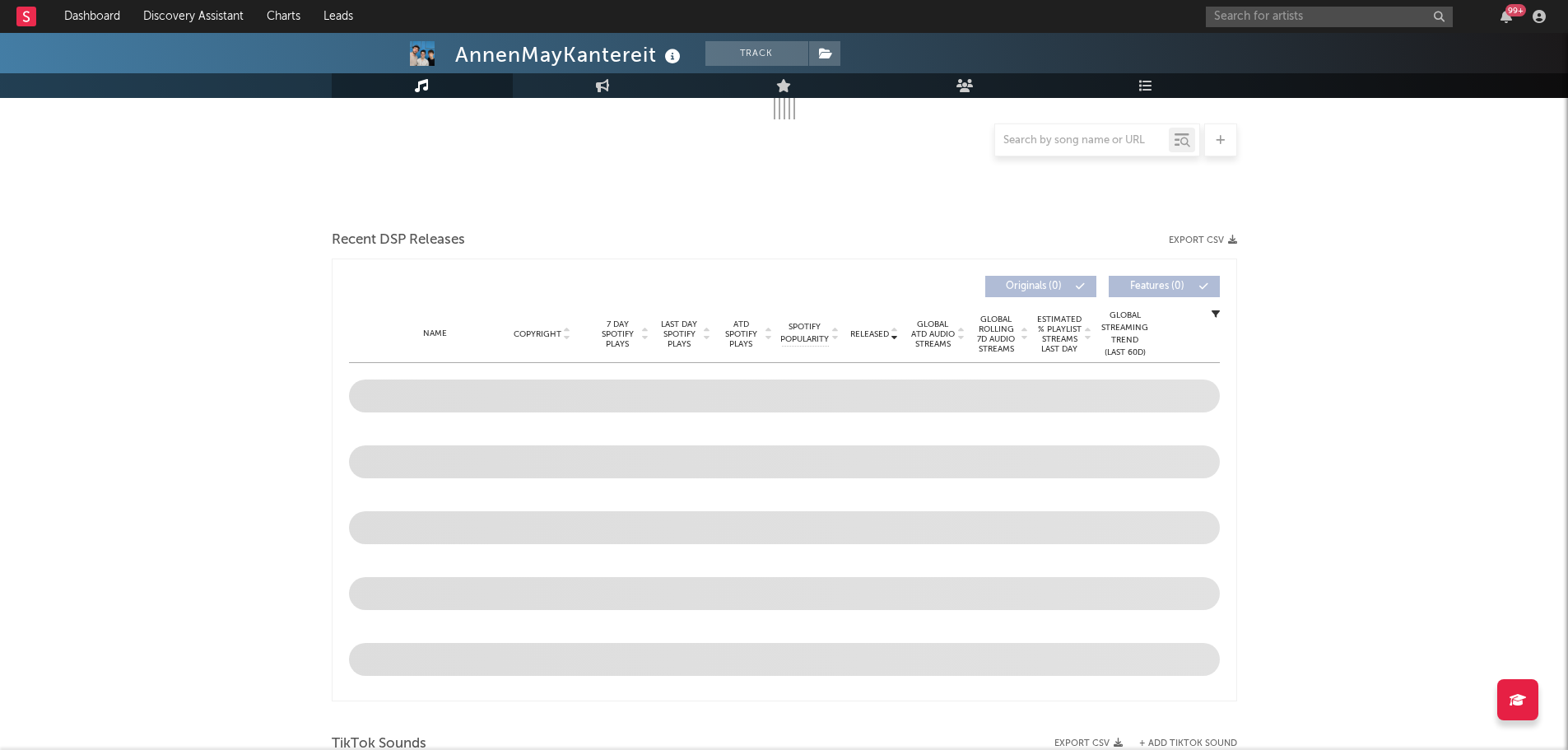
select select "6m"
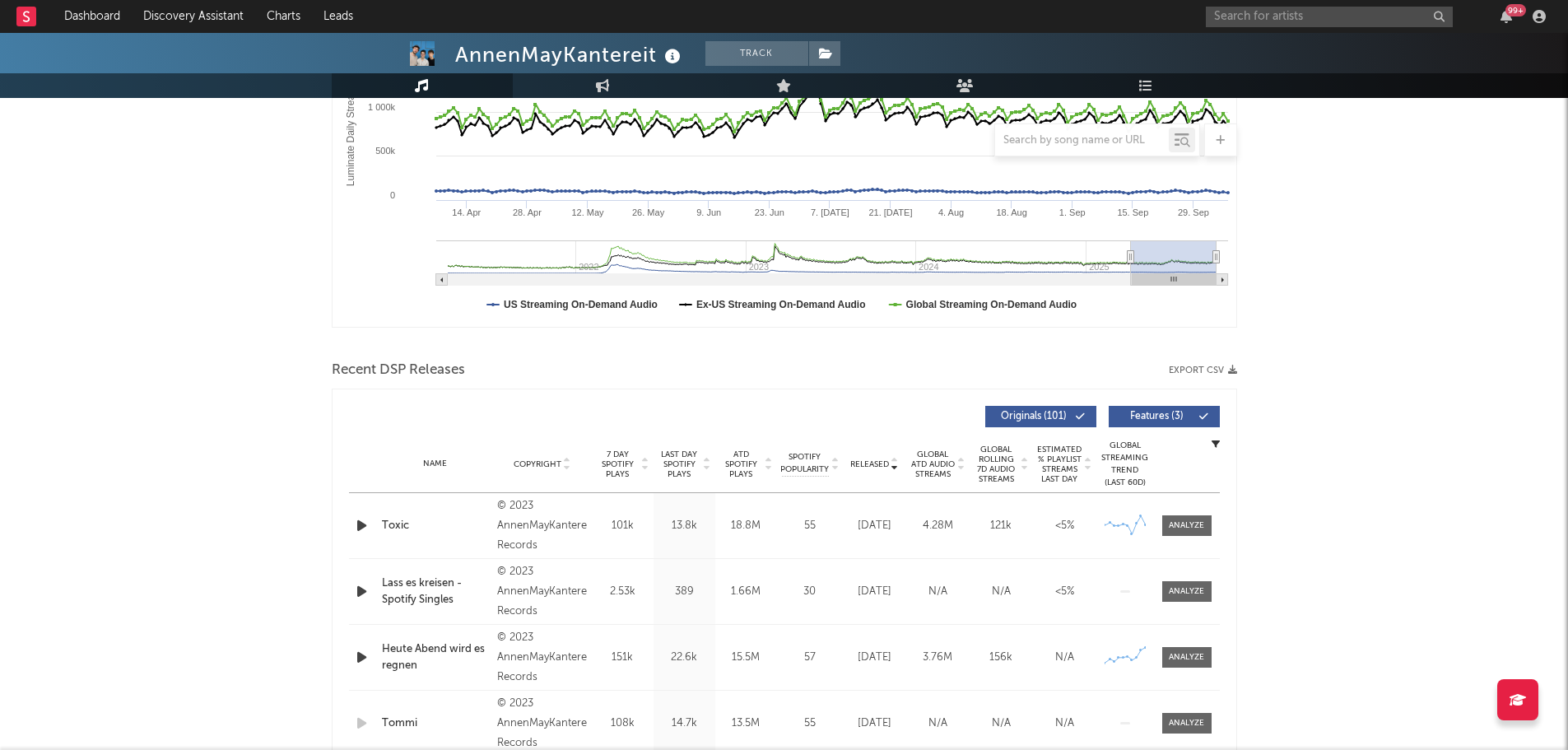
scroll to position [460, 0]
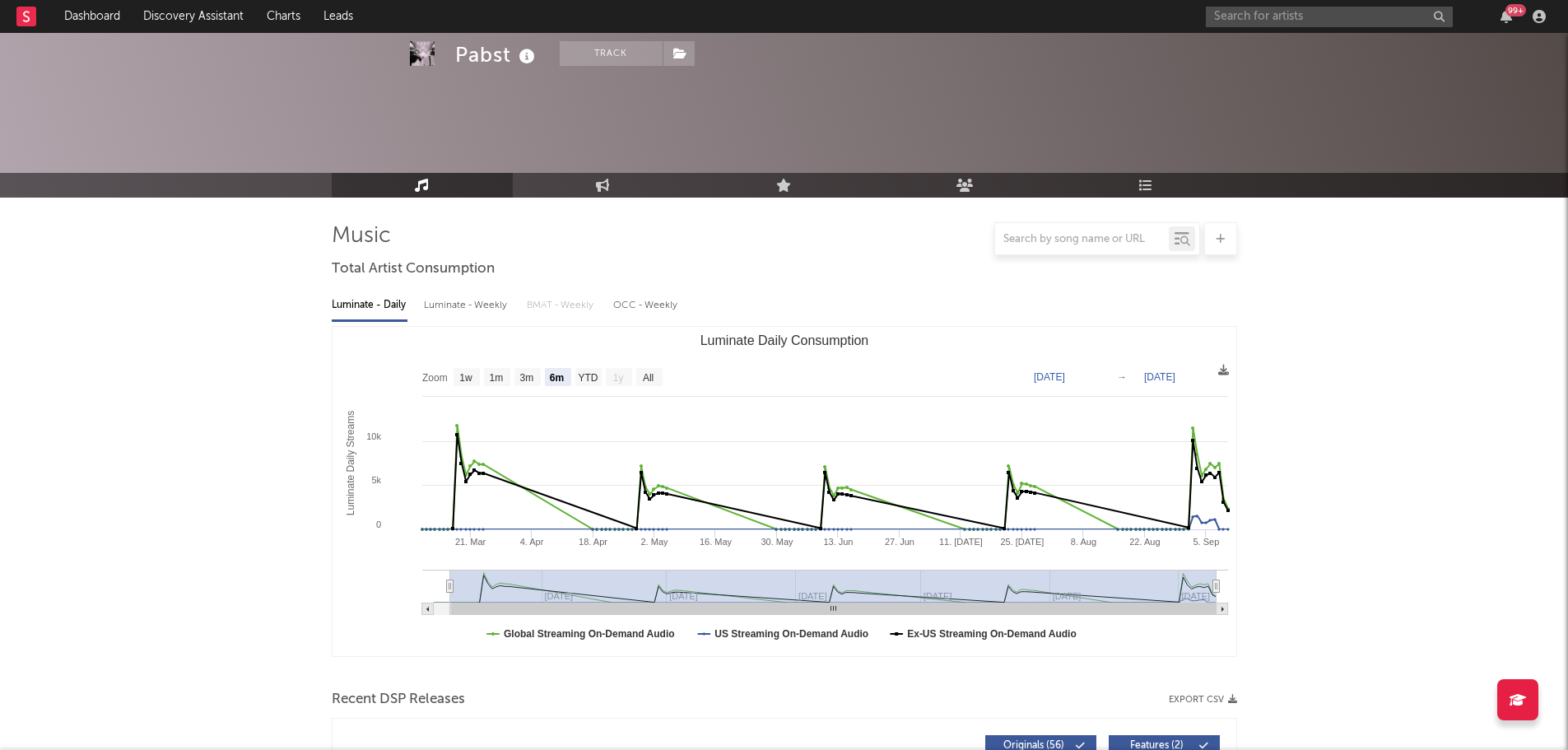
select select "6m"
